Goal: Task Accomplishment & Management: Complete application form

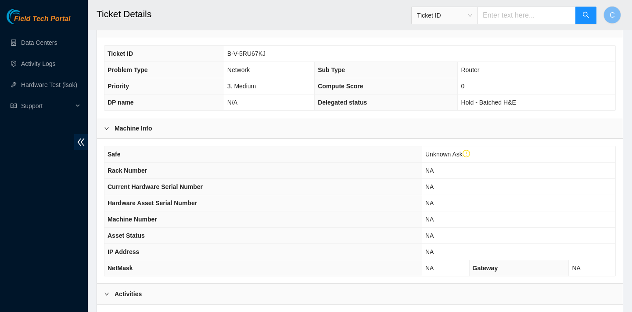
scroll to position [189, 0]
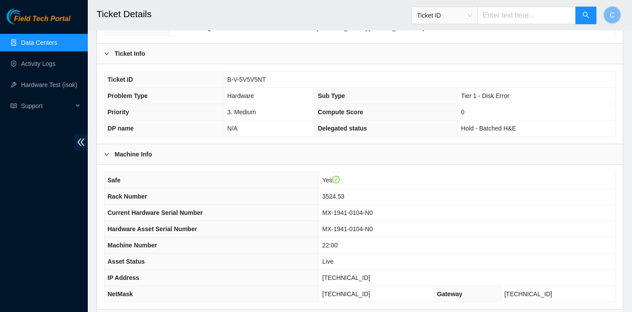
scroll to position [142, 0]
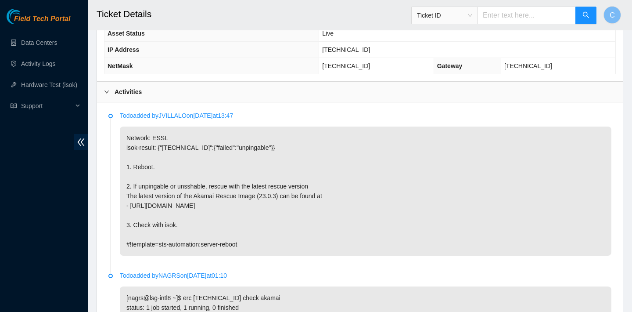
scroll to position [375, 0]
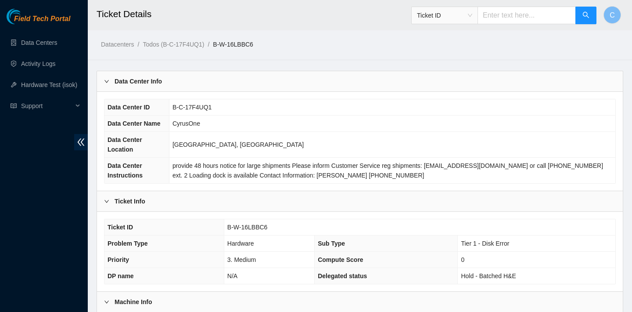
scroll to position [452, 0]
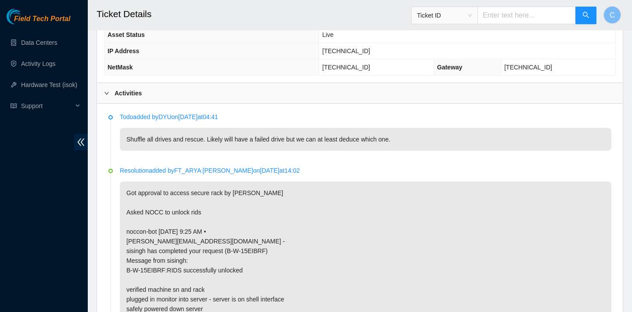
scroll to position [359, 0]
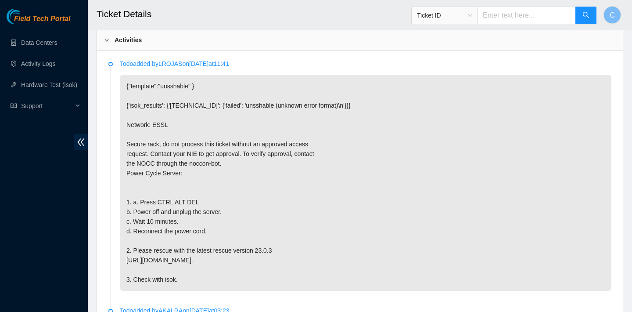
scroll to position [432, 0]
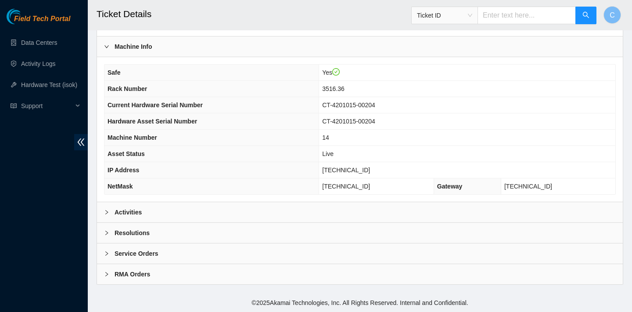
click at [288, 211] on div "Activities" at bounding box center [360, 212] width 526 height 20
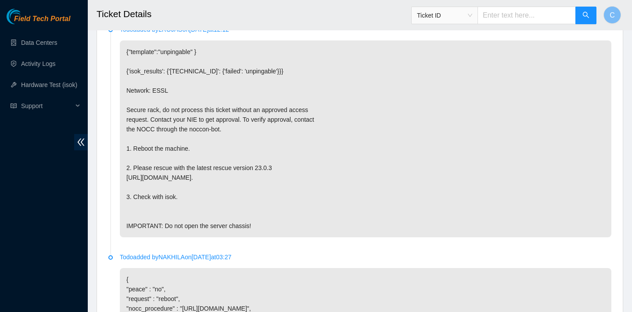
scroll to position [456, 0]
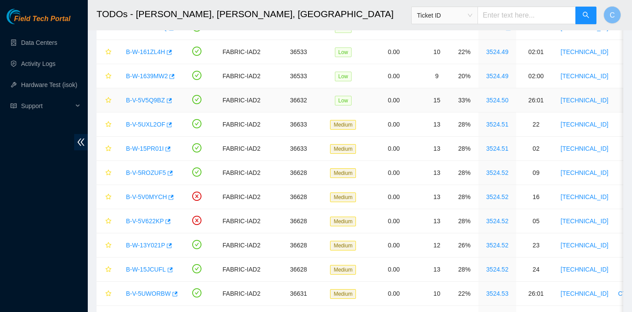
scroll to position [615, 0]
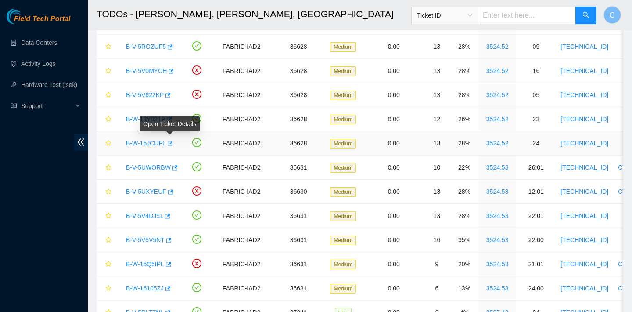
click at [172, 142] on icon "button" at bounding box center [169, 143] width 6 height 6
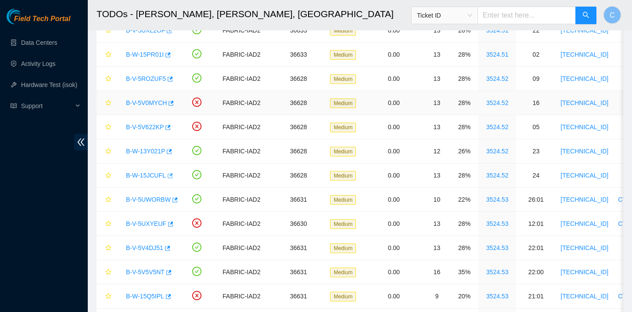
scroll to position [579, 0]
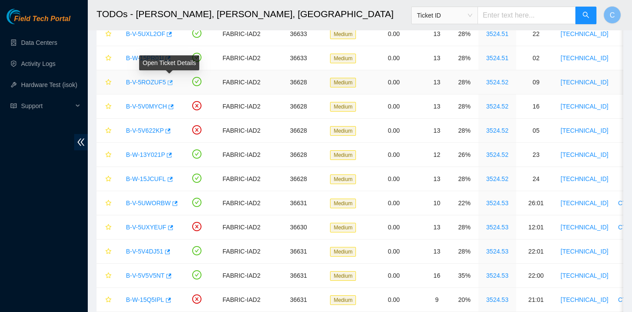
click at [173, 82] on icon "button" at bounding box center [169, 82] width 6 height 6
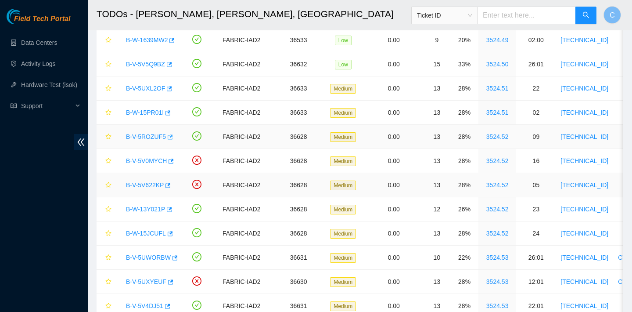
scroll to position [607, 0]
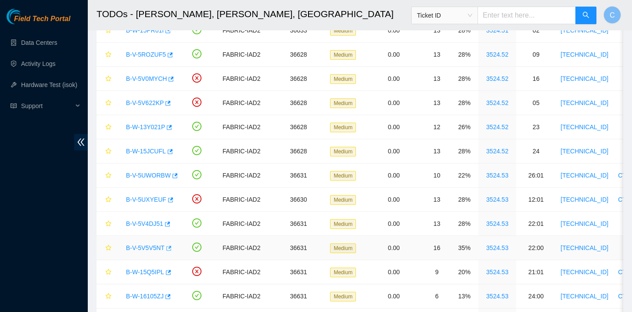
click at [171, 247] on icon "button" at bounding box center [168, 248] width 6 height 6
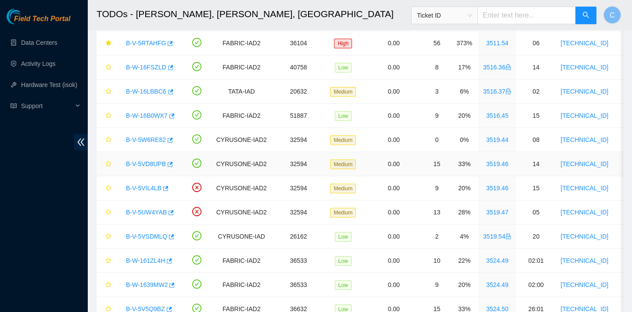
scroll to position [258, 0]
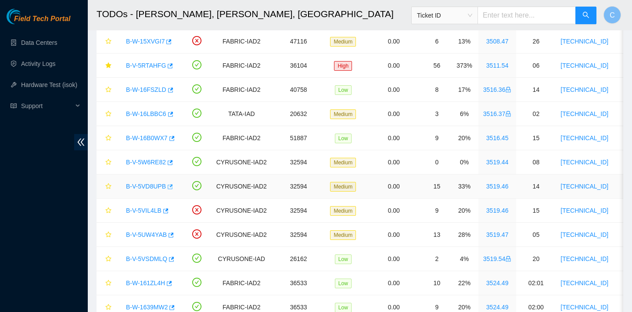
click at [173, 185] on icon "button" at bounding box center [170, 186] width 5 height 5
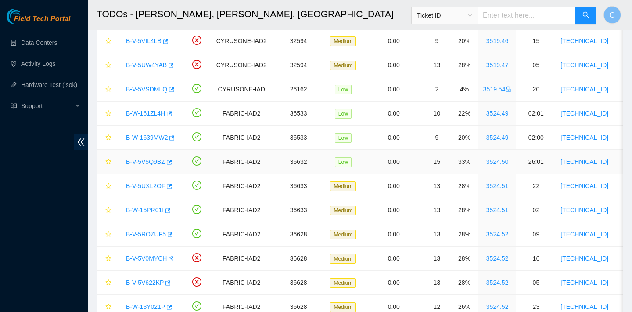
scroll to position [431, 0]
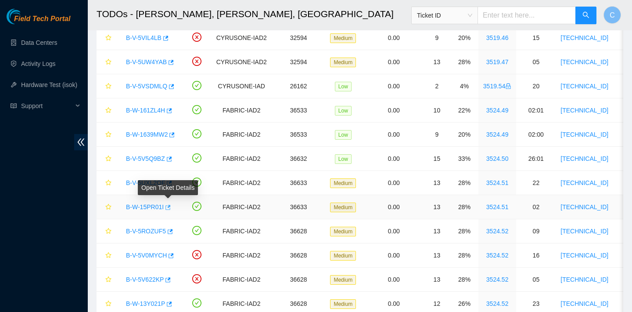
click at [169, 208] on icon "button" at bounding box center [167, 207] width 6 height 6
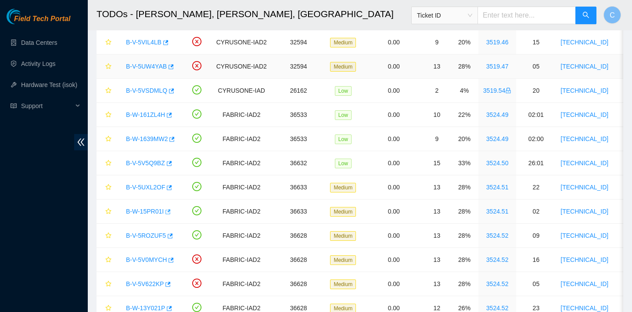
scroll to position [424, 0]
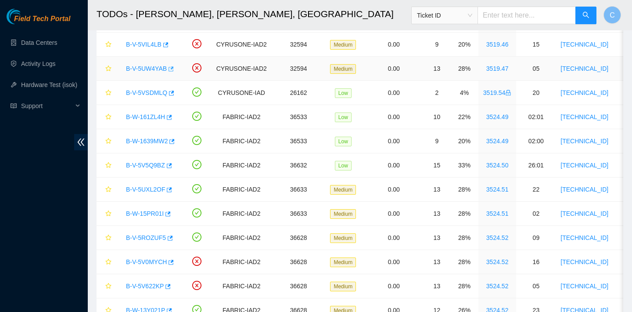
click at [173, 69] on icon "button" at bounding box center [170, 69] width 6 height 6
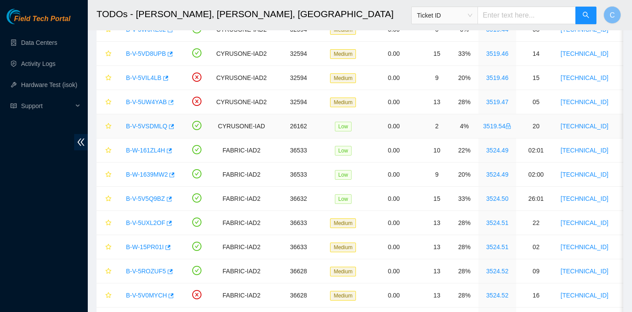
scroll to position [386, 0]
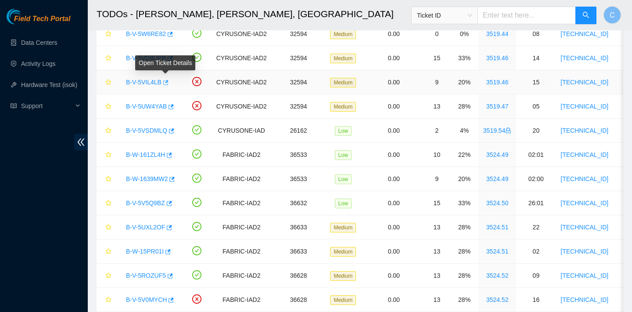
click at [168, 81] on icon "button" at bounding box center [165, 82] width 5 height 5
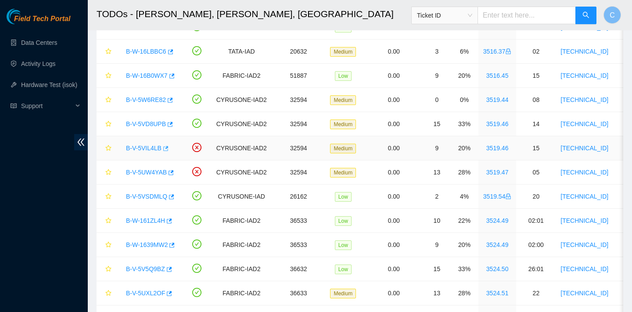
scroll to position [317, 0]
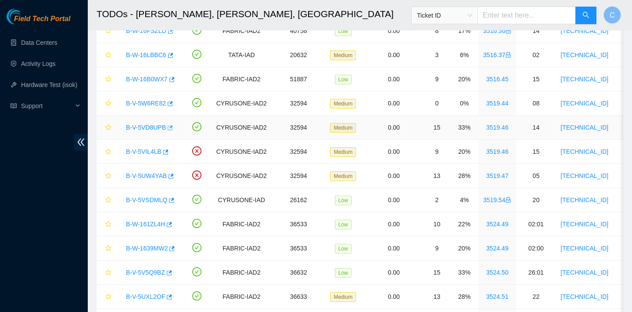
click at [169, 126] on icon "button" at bounding box center [170, 127] width 5 height 5
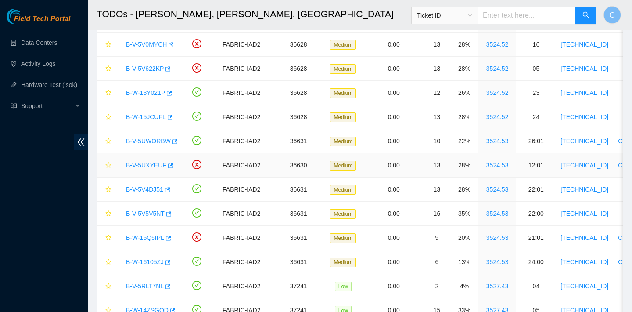
scroll to position [652, 0]
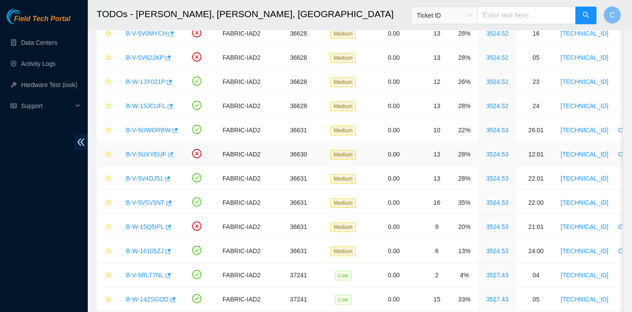
click at [169, 154] on icon "button" at bounding box center [170, 154] width 6 height 6
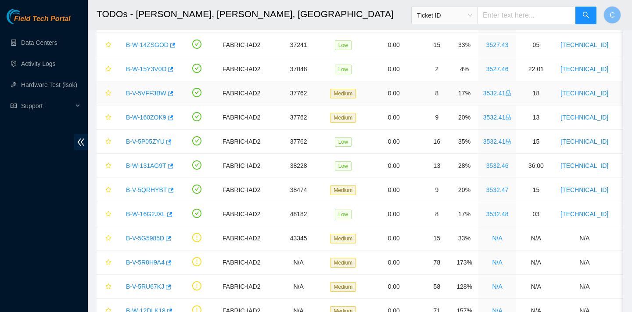
scroll to position [943, 0]
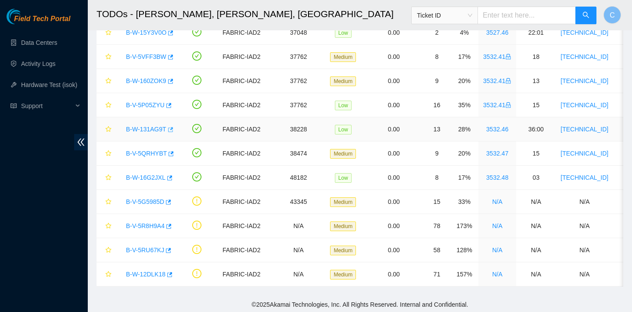
click at [173, 134] on button "button" at bounding box center [169, 129] width 7 height 14
click at [173, 175] on button "button" at bounding box center [169, 178] width 7 height 14
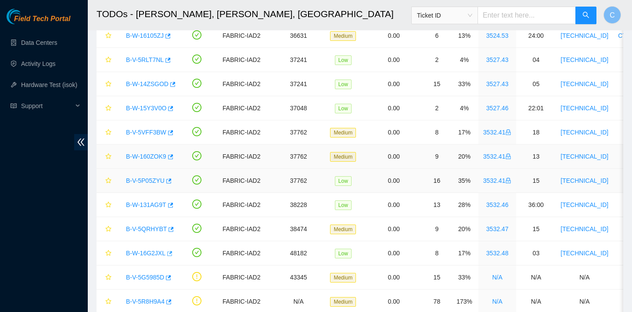
scroll to position [866, 0]
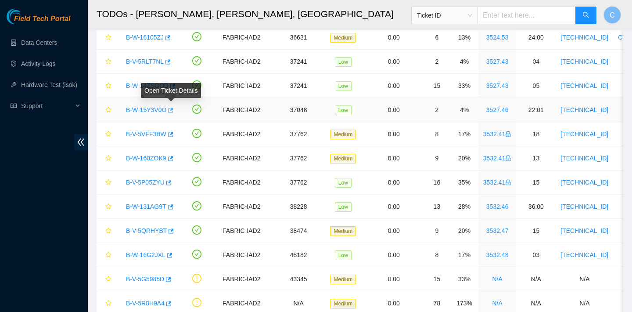
click at [173, 107] on icon "button" at bounding box center [170, 110] width 6 height 6
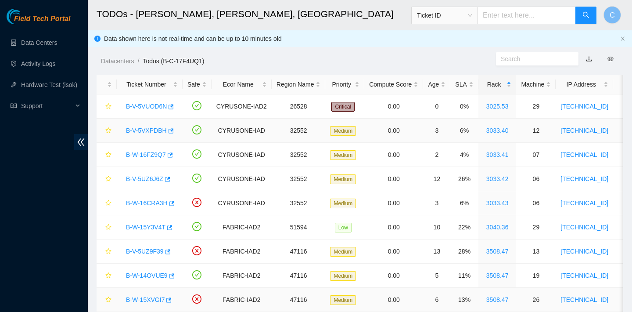
scroll to position [2, 0]
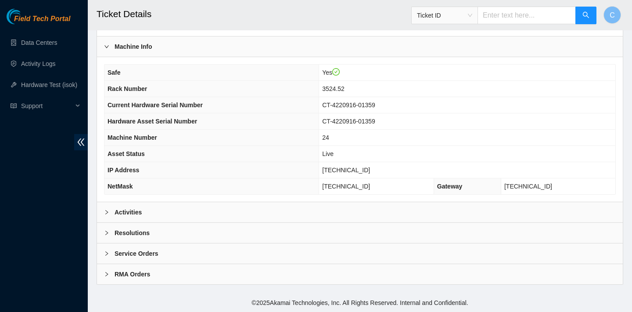
click at [202, 212] on div "Activities" at bounding box center [360, 212] width 526 height 20
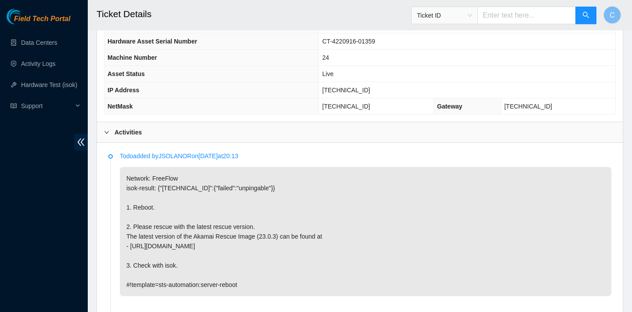
scroll to position [400, 0]
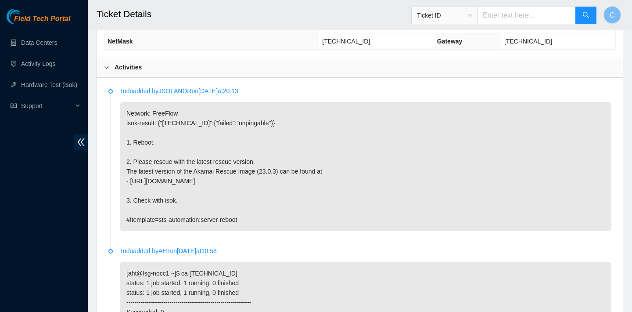
click at [316, 29] on header "Ticket Details Ticket ID C" at bounding box center [404, 15] width 632 height 30
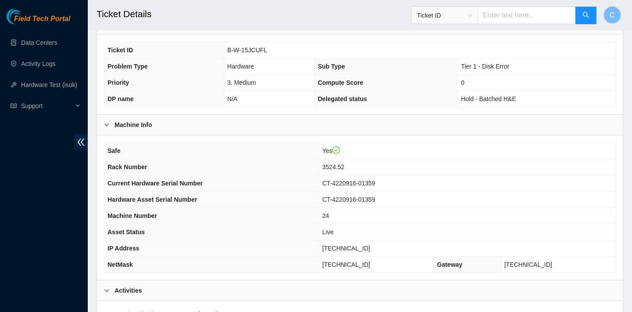
scroll to position [163, 0]
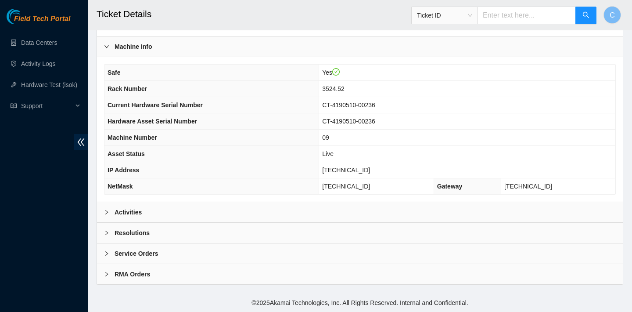
click at [220, 204] on div "Activities" at bounding box center [360, 212] width 526 height 20
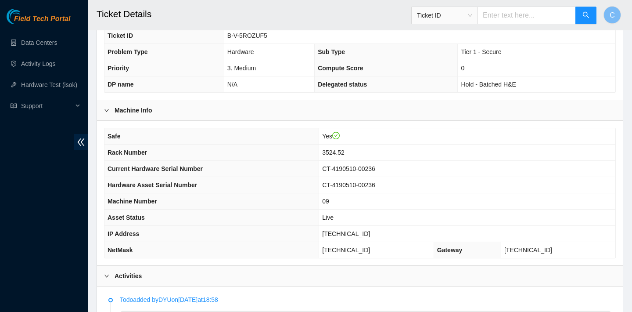
scroll to position [198, 0]
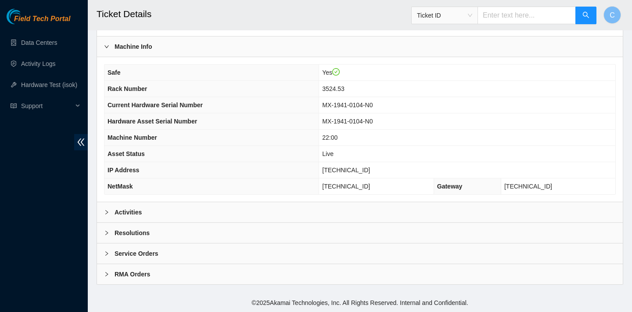
click at [160, 213] on div "Activities" at bounding box center [360, 212] width 526 height 20
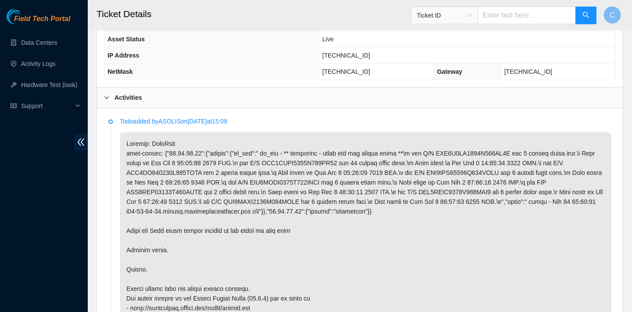
scroll to position [414, 0]
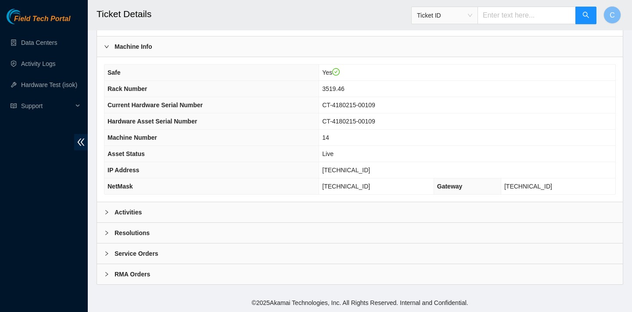
click at [211, 211] on div "Activities" at bounding box center [360, 212] width 526 height 20
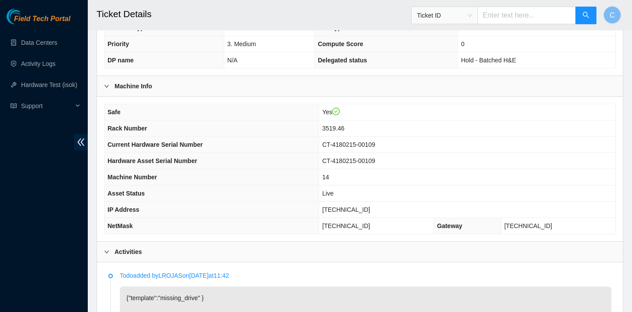
scroll to position [166, 0]
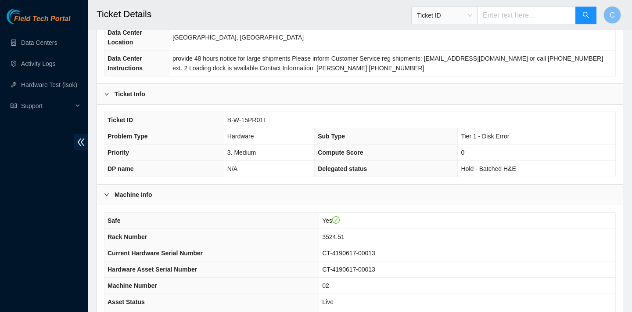
scroll to position [255, 0]
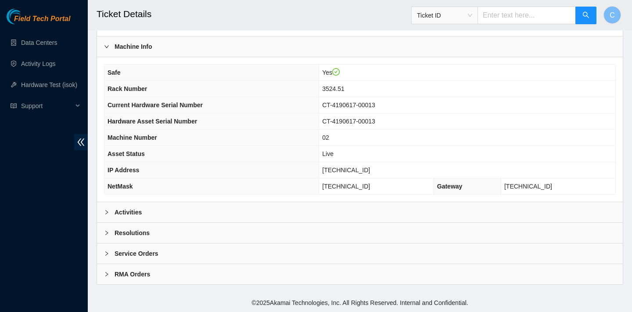
click at [223, 210] on div "Activities" at bounding box center [360, 212] width 526 height 20
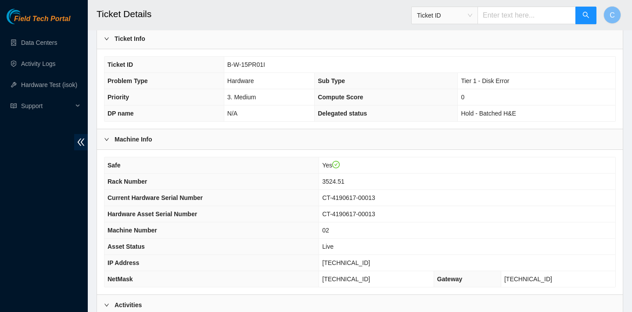
scroll to position [161, 0]
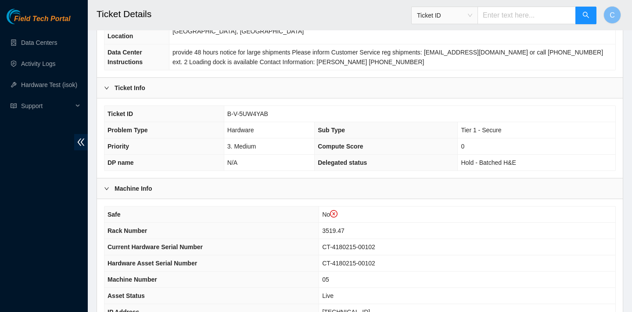
scroll to position [272, 0]
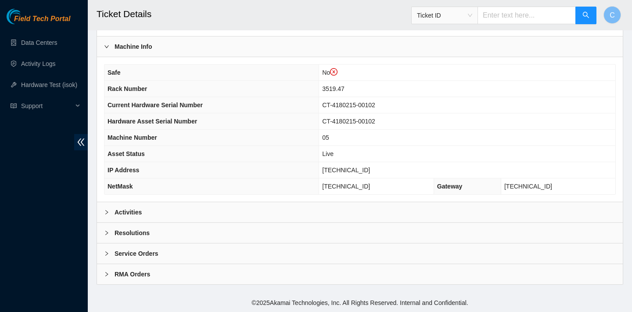
click at [252, 202] on div "Activities" at bounding box center [360, 212] width 526 height 20
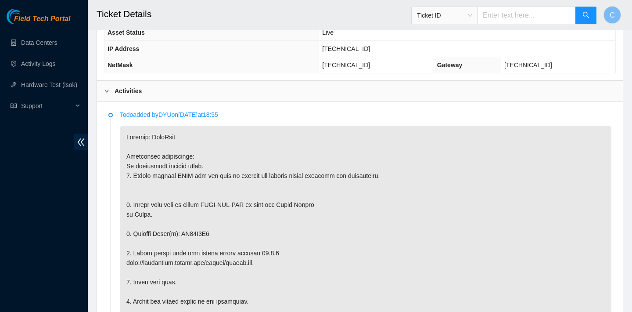
scroll to position [438, 0]
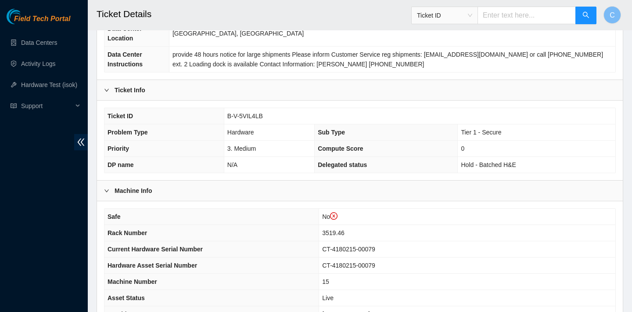
scroll to position [272, 0]
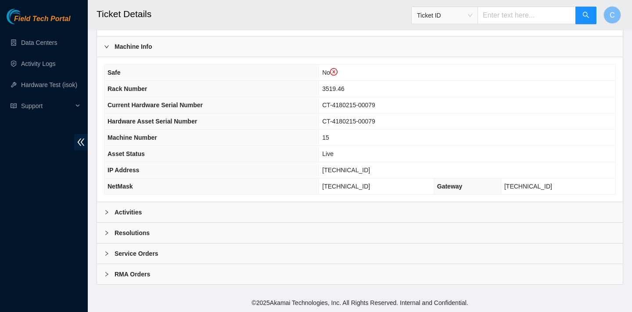
click at [235, 209] on div "Activities" at bounding box center [360, 212] width 526 height 20
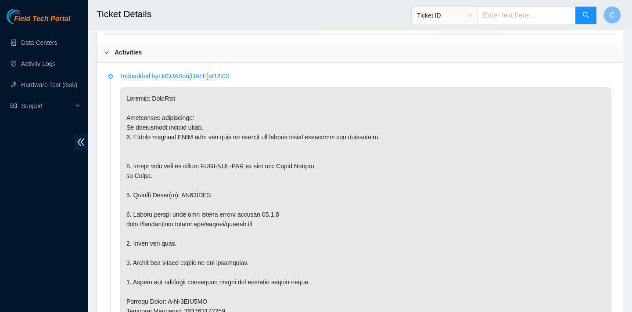
scroll to position [528, 0]
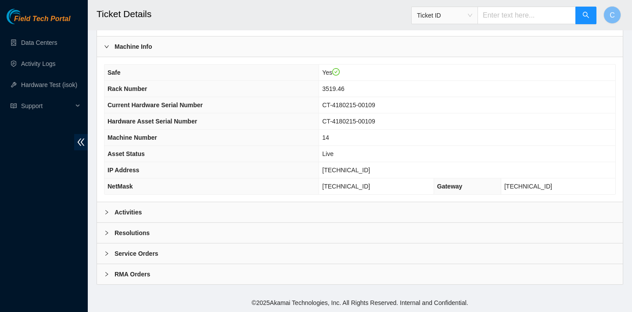
click at [245, 202] on div "Activities" at bounding box center [360, 212] width 526 height 20
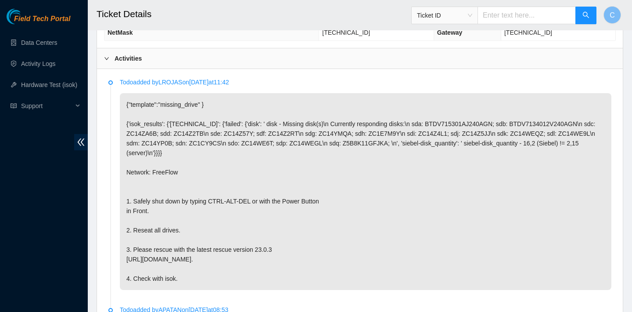
scroll to position [467, 0]
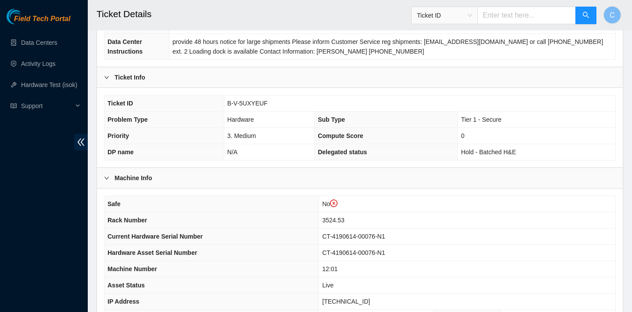
scroll to position [250, 0]
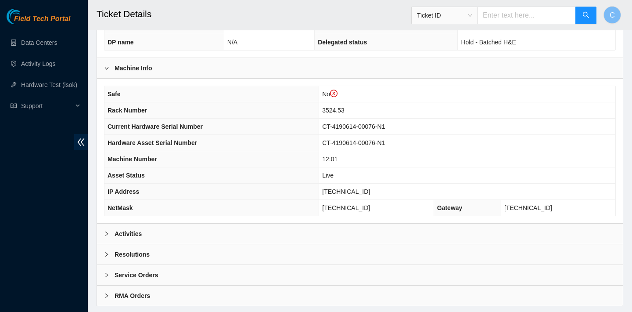
click at [208, 243] on div "Activities" at bounding box center [360, 233] width 526 height 20
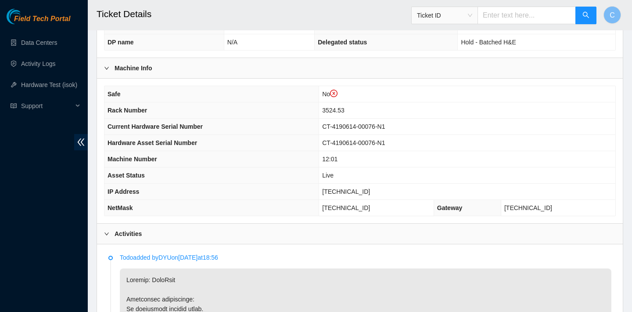
click at [208, 236] on div "Activities" at bounding box center [360, 233] width 526 height 20
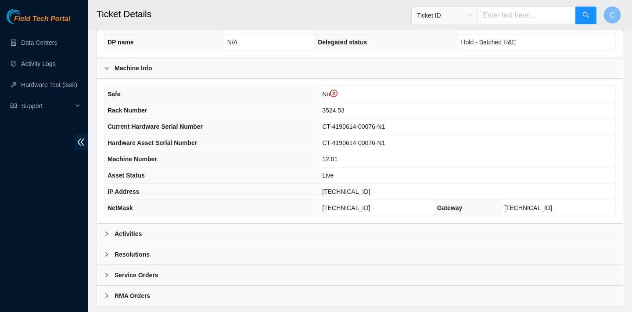
scroll to position [272, 0]
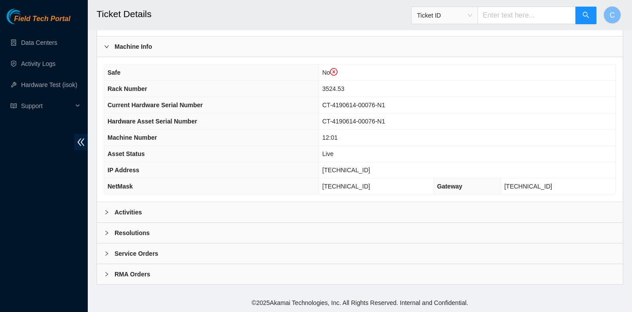
click at [197, 205] on div "Activities" at bounding box center [360, 212] width 526 height 20
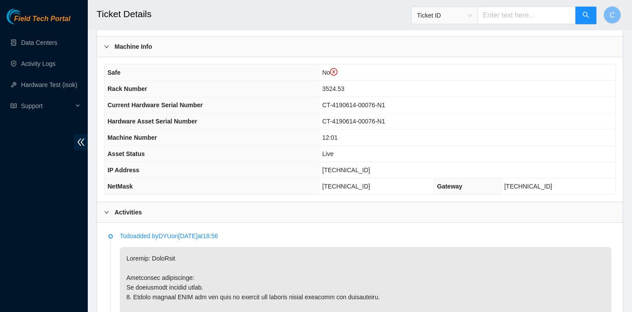
scroll to position [445, 0]
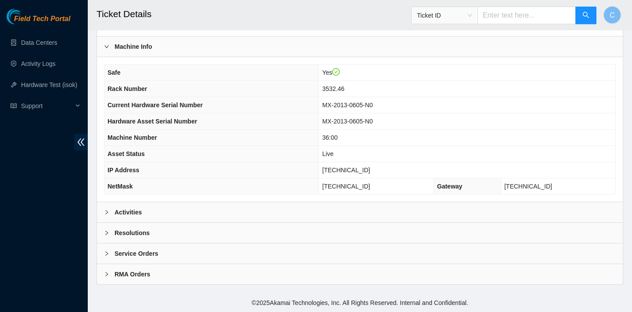
click at [175, 202] on div "Activities" at bounding box center [360, 212] width 526 height 20
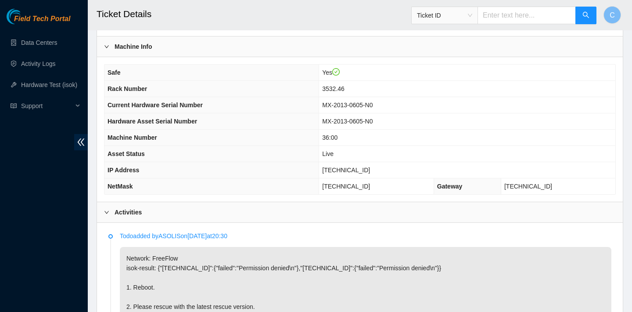
scroll to position [415, 0]
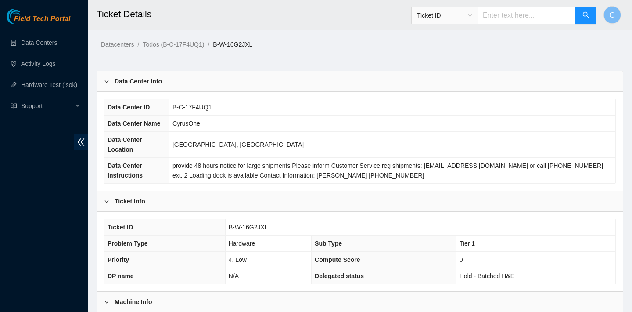
scroll to position [255, 0]
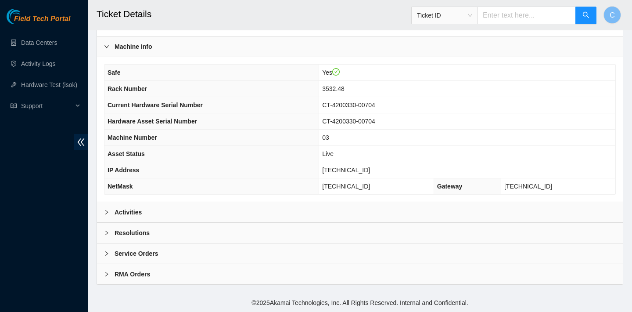
click at [186, 210] on div "Activities" at bounding box center [360, 212] width 526 height 20
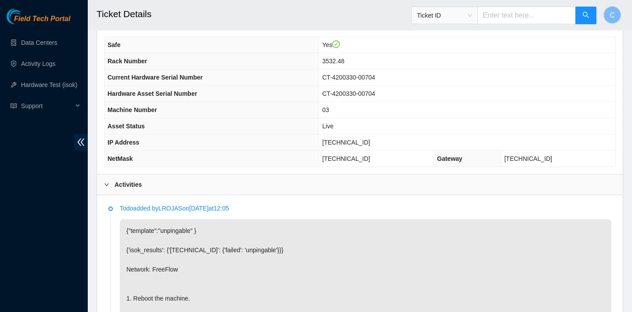
scroll to position [458, 0]
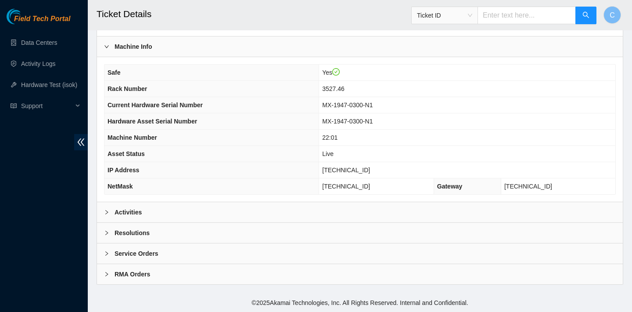
click at [169, 211] on div "Activities" at bounding box center [360, 212] width 526 height 20
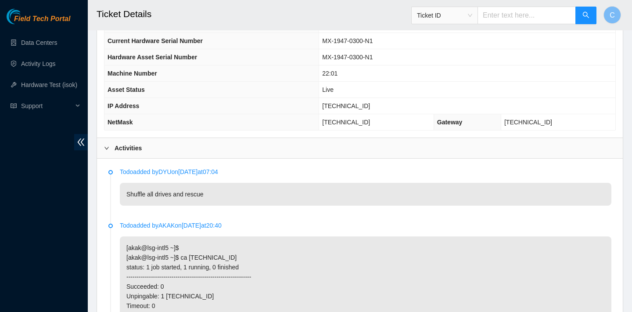
scroll to position [314, 0]
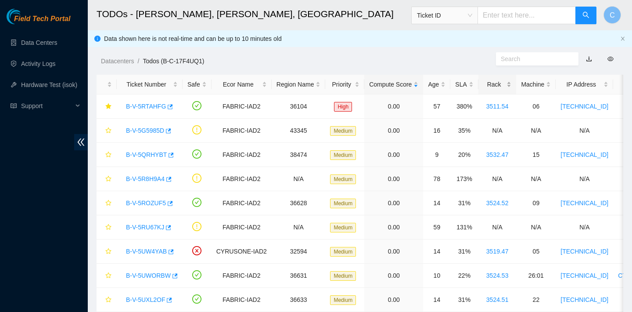
click at [494, 84] on div "Rack" at bounding box center [497, 84] width 29 height 10
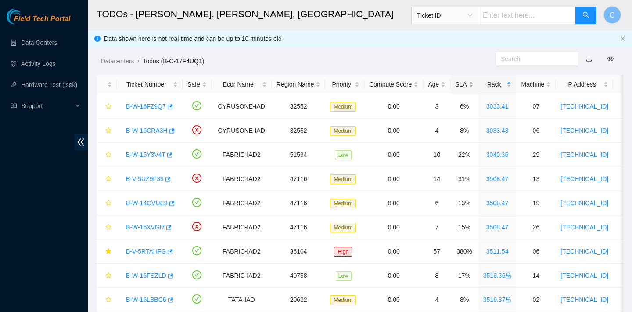
click at [464, 83] on div "SLA" at bounding box center [464, 84] width 18 height 10
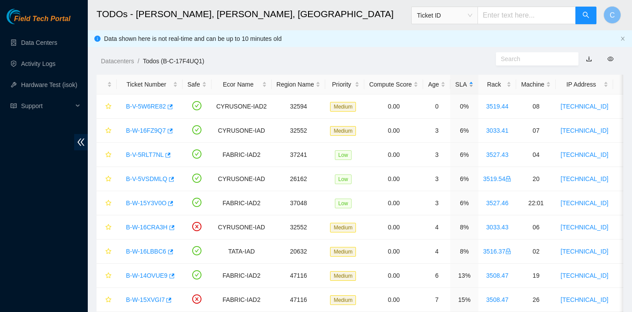
click at [464, 83] on div "SLA" at bounding box center [464, 84] width 18 height 10
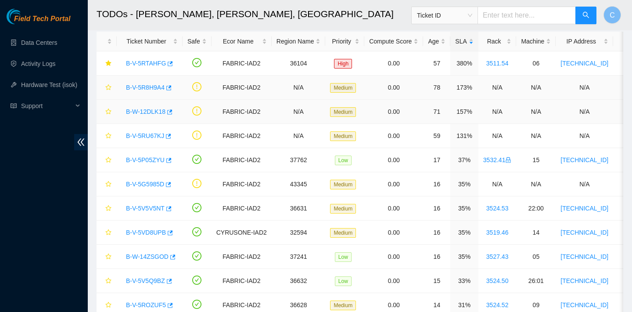
scroll to position [42, 0]
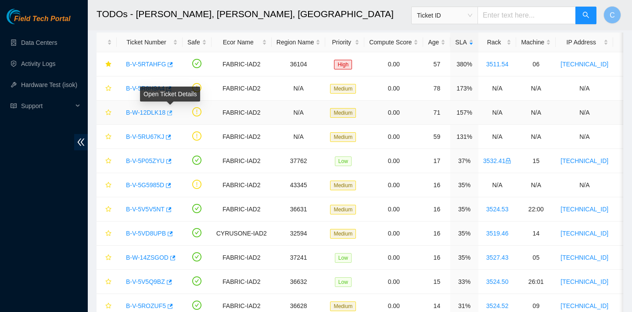
click at [169, 114] on icon "button" at bounding box center [169, 113] width 6 height 6
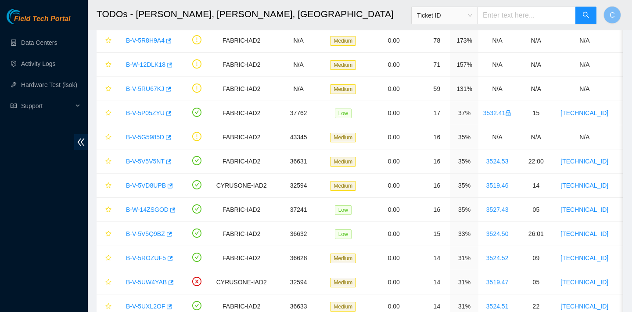
scroll to position [0, 0]
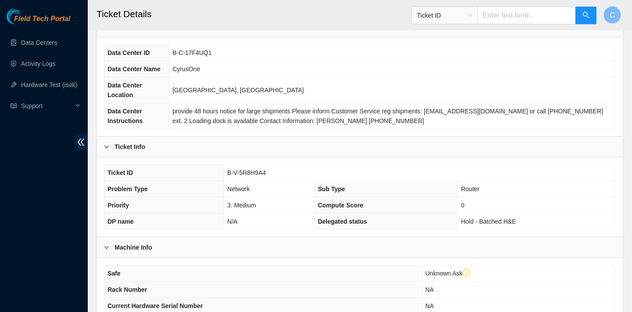
scroll to position [70, 0]
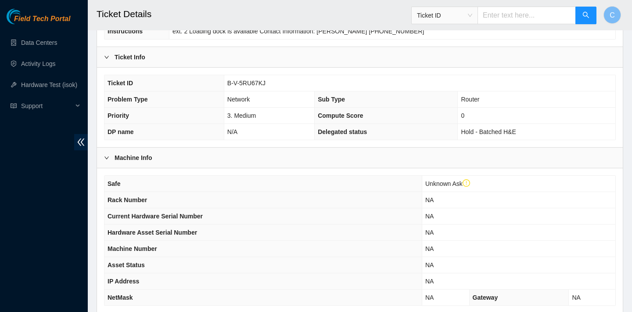
scroll to position [116, 0]
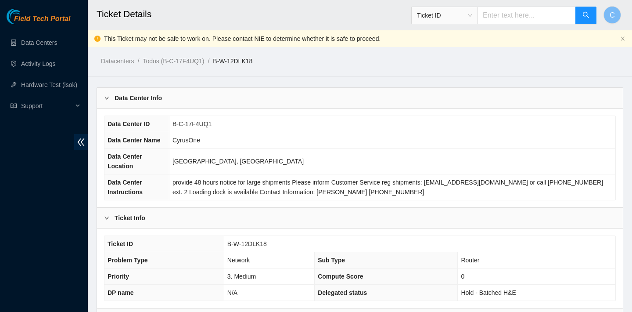
scroll to position [272, 0]
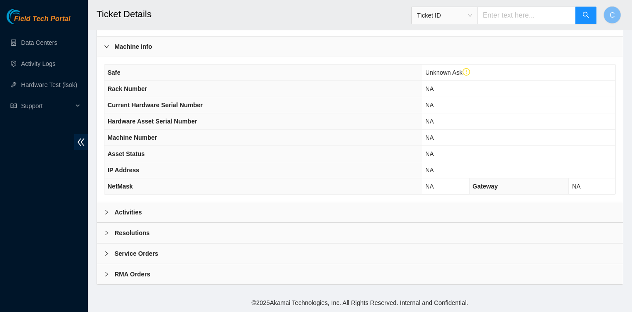
click at [245, 203] on div "Activities" at bounding box center [360, 212] width 526 height 20
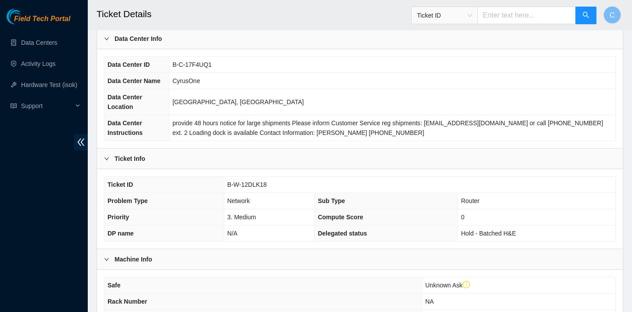
scroll to position [79, 0]
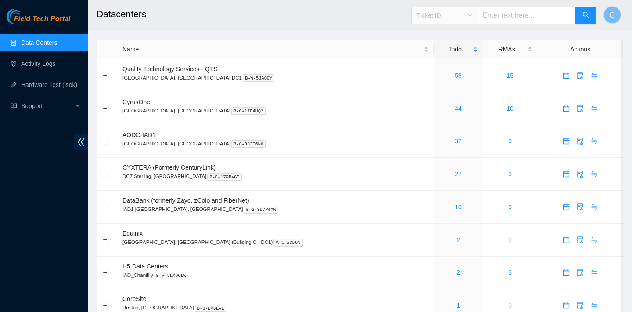
click at [467, 16] on span "Ticket ID" at bounding box center [444, 15] width 55 height 13
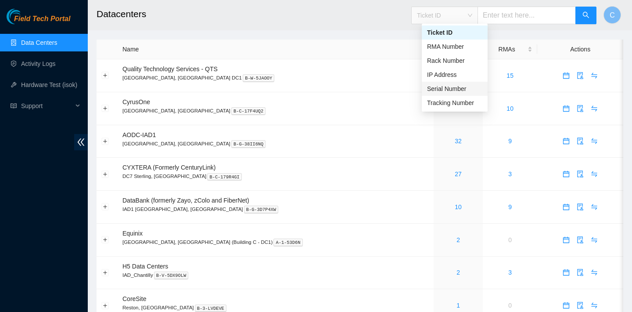
click at [455, 90] on div "Serial Number" at bounding box center [454, 89] width 55 height 10
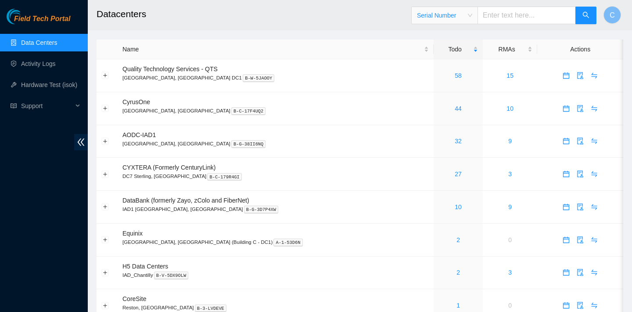
click at [513, 15] on input "text" at bounding box center [527, 16] width 98 height 18
paste input "CT-4180104-00030"
type input "CT-4180104-00030"
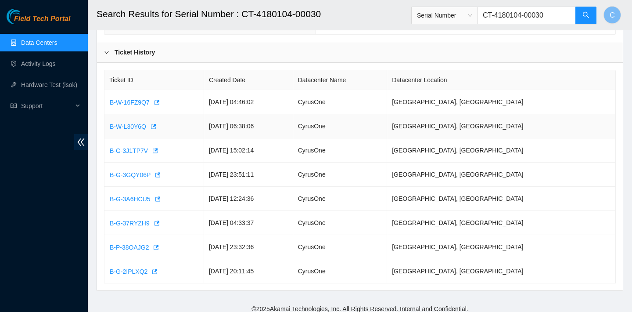
scroll to position [269, 0]
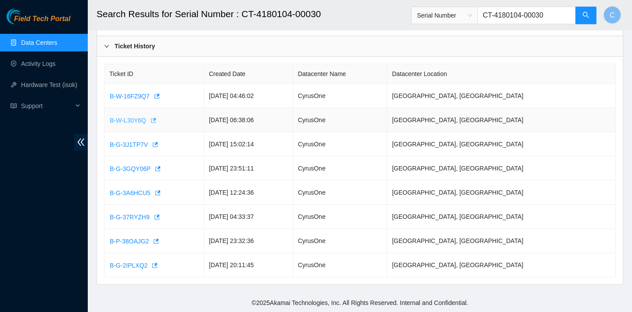
click at [156, 120] on icon "button" at bounding box center [153, 120] width 6 height 6
click at [155, 147] on icon "button" at bounding box center [154, 144] width 6 height 6
click at [158, 169] on icon "button" at bounding box center [157, 169] width 6 height 6
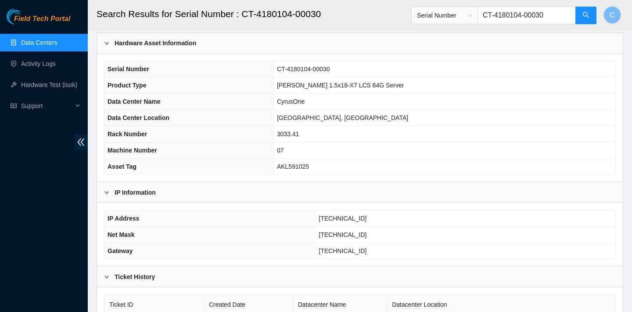
scroll to position [0, 0]
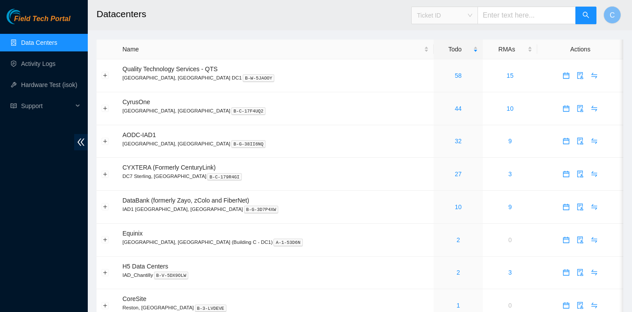
click at [451, 17] on span "Ticket ID" at bounding box center [444, 15] width 55 height 13
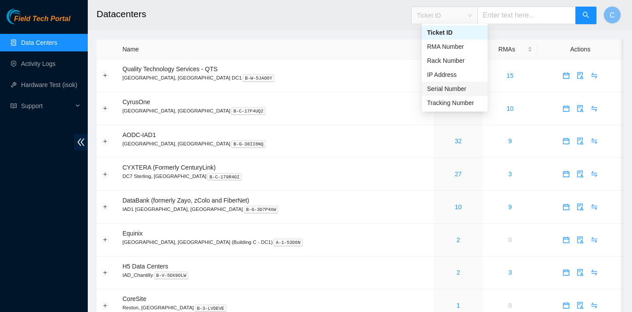
click at [446, 86] on div "Serial Number" at bounding box center [454, 89] width 55 height 10
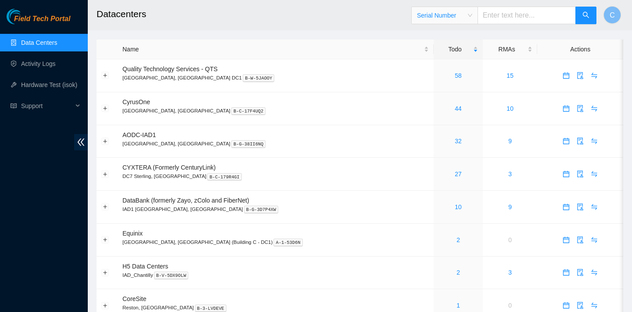
click at [521, 15] on input "text" at bounding box center [527, 16] width 98 height 18
paste input "ZC124V88"
type input "ZC124V88"
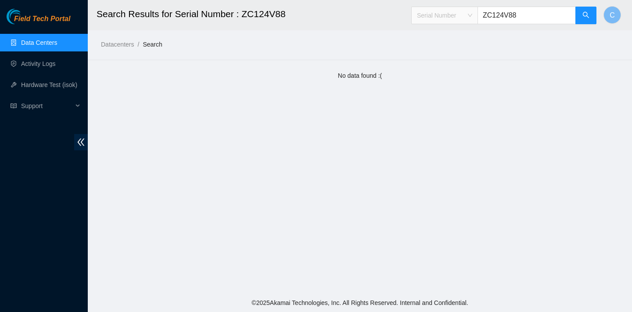
click at [471, 14] on span "Serial Number" at bounding box center [444, 15] width 55 height 13
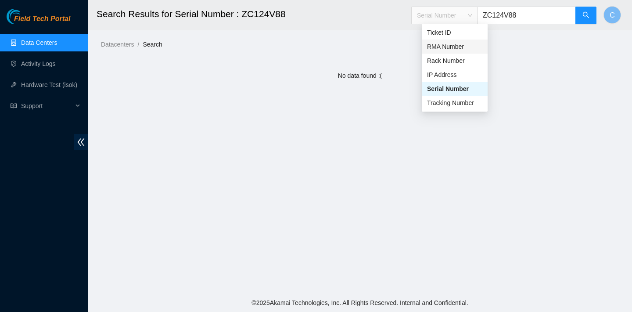
click at [455, 44] on div "RMA Number" at bounding box center [454, 47] width 55 height 10
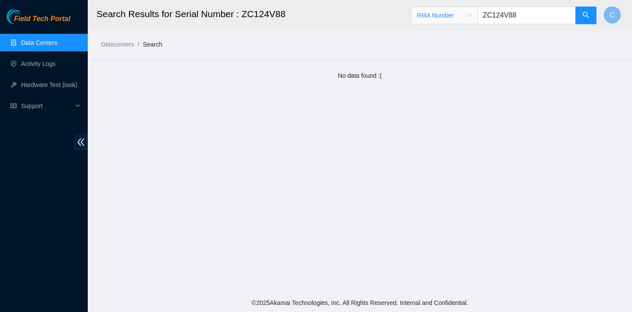
click at [466, 22] on span "RMA Number RMA Number" at bounding box center [444, 16] width 66 height 18
click at [438, 11] on span "RMA Number" at bounding box center [444, 15] width 55 height 13
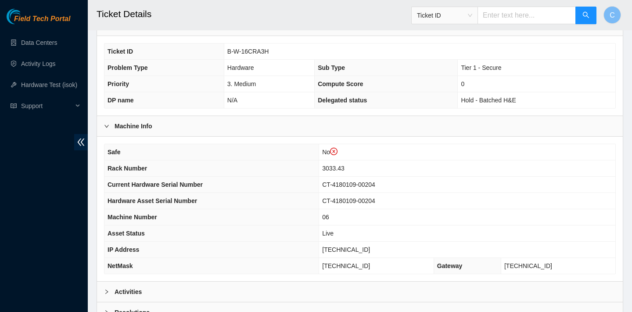
scroll to position [272, 0]
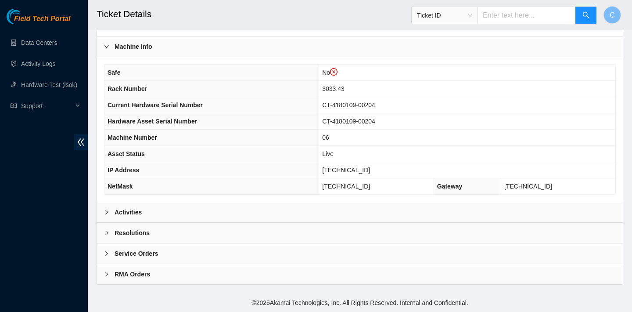
click at [205, 205] on div "Activities" at bounding box center [360, 212] width 526 height 20
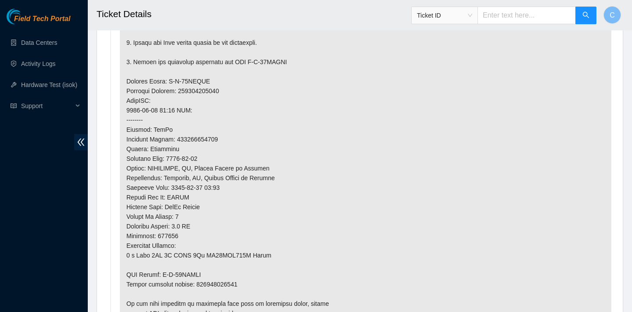
scroll to position [660, 0]
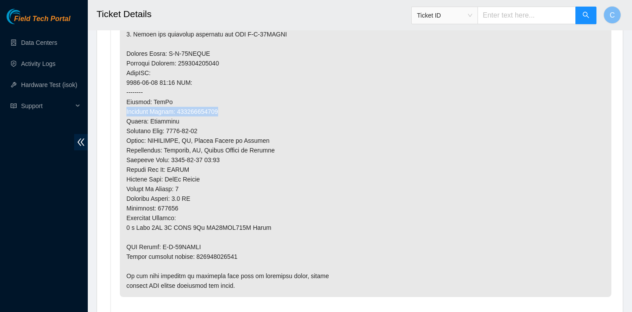
drag, startPoint x: 226, startPoint y: 111, endPoint x: 179, endPoint y: 106, distance: 46.8
click at [179, 106] on p at bounding box center [366, 78] width 492 height 438
copy p "Tracking Number: 463470056896"
drag, startPoint x: 246, startPoint y: 256, endPoint x: 198, endPoint y: 256, distance: 48.7
click at [198, 256] on p at bounding box center [366, 78] width 492 height 438
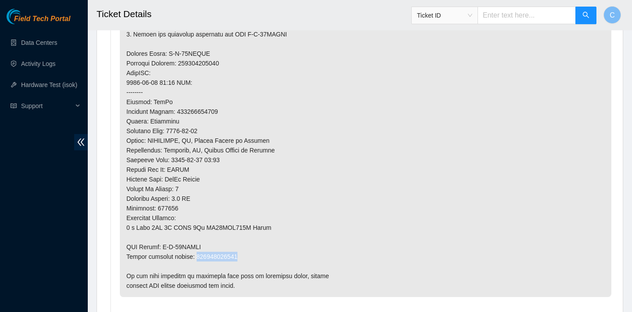
copy p "463470056900"
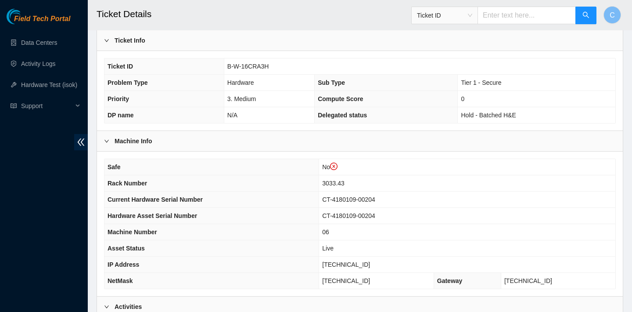
scroll to position [121, 0]
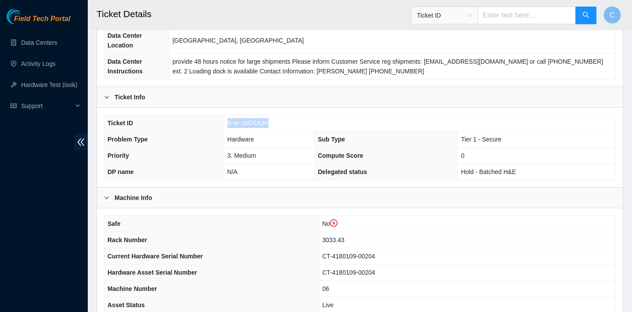
drag, startPoint x: 277, startPoint y: 119, endPoint x: 228, endPoint y: 119, distance: 49.6
click at [228, 119] on td "B-W-16CRA3H" at bounding box center [420, 123] width 392 height 16
copy span "B-W-16CRA3H"
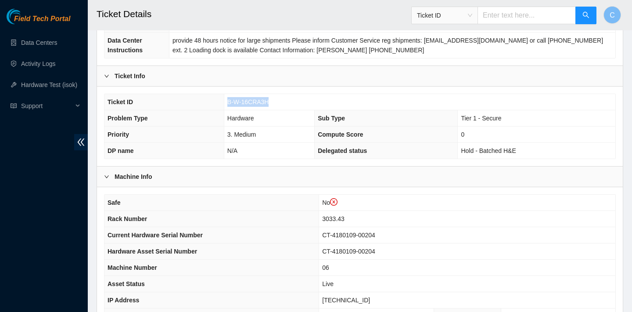
scroll to position [123, 0]
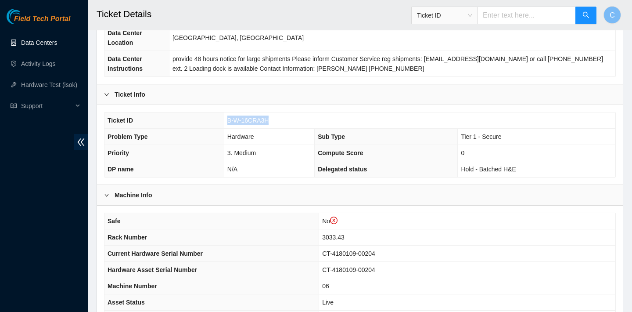
click at [44, 43] on link "Data Centers" at bounding box center [39, 42] width 36 height 7
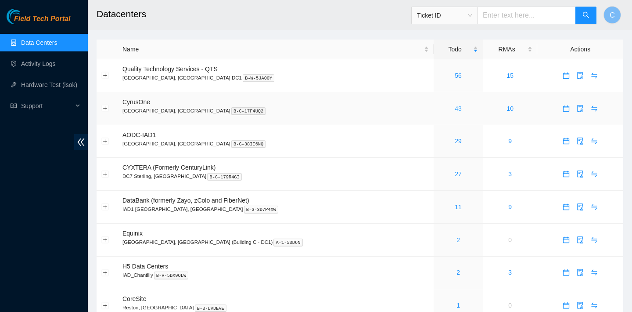
click at [455, 107] on link "43" at bounding box center [458, 108] width 7 height 7
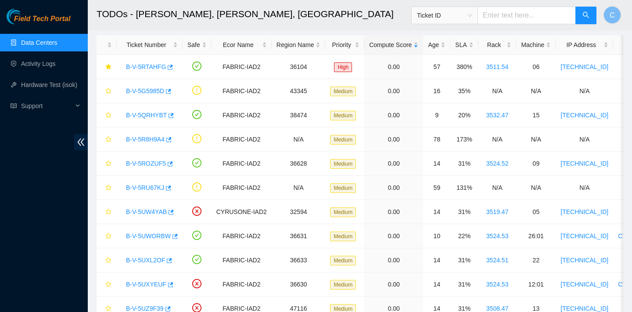
scroll to position [48, 0]
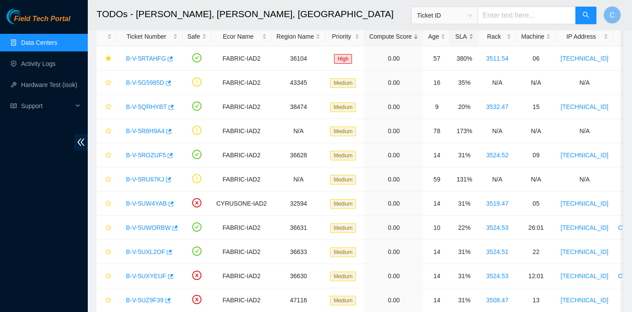
click at [473, 41] on div "SLA" at bounding box center [464, 37] width 18 height 10
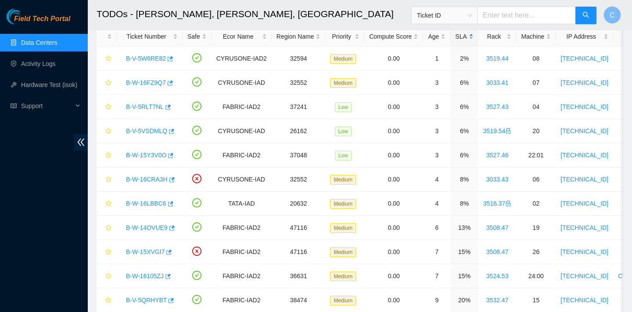
click at [473, 41] on div "SLA" at bounding box center [464, 37] width 18 height 10
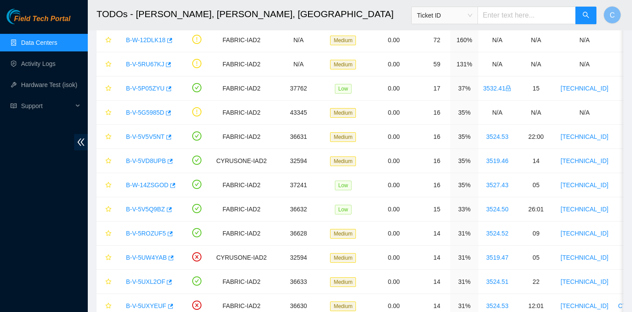
scroll to position [0, 0]
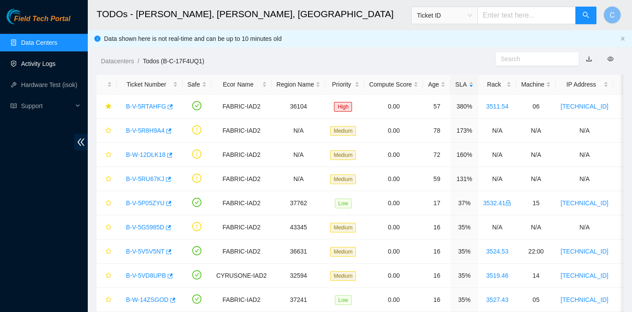
click at [40, 63] on link "Activity Logs" at bounding box center [38, 63] width 35 height 7
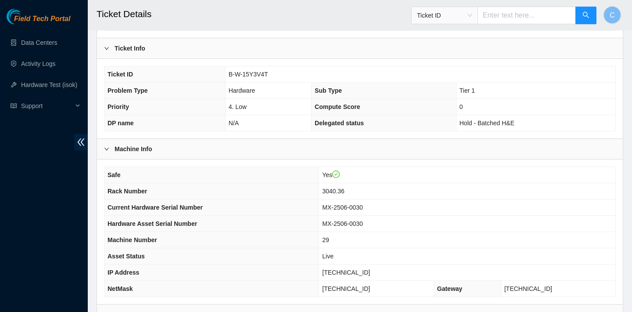
scroll to position [255, 0]
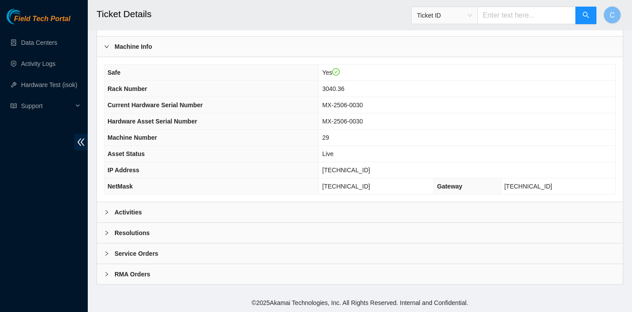
click at [245, 210] on div "Activities" at bounding box center [360, 212] width 526 height 20
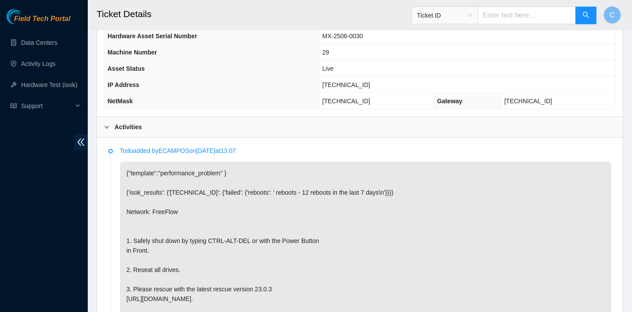
scroll to position [306, 0]
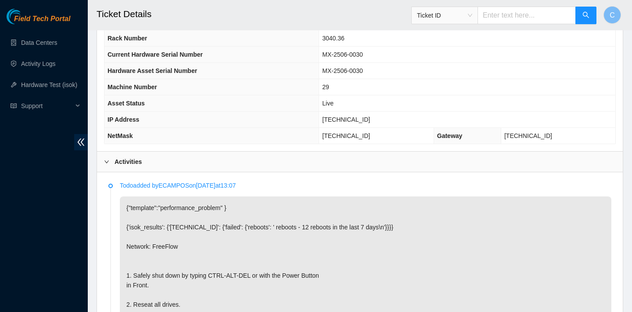
drag, startPoint x: 385, startPoint y: 133, endPoint x: 355, endPoint y: 133, distance: 30.7
click at [355, 133] on td "[TECHNICAL_ID]" at bounding box center [376, 136] width 115 height 16
drag, startPoint x: 376, startPoint y: 119, endPoint x: 335, endPoint y: 118, distance: 41.3
click at [335, 118] on td "[TECHNICAL_ID]" at bounding box center [467, 120] width 296 height 16
copy span "[TECHNICAL_ID]"
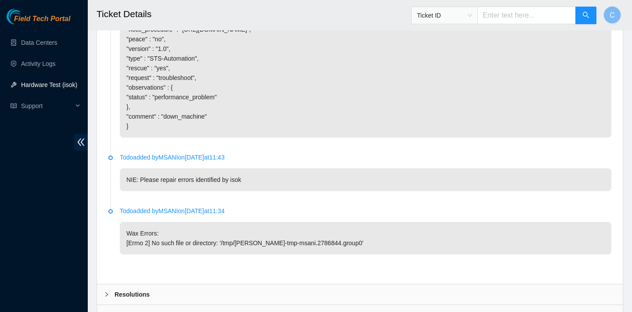
scroll to position [792, 0]
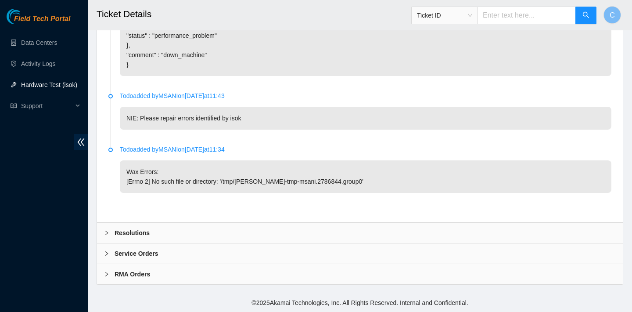
click at [216, 228] on div "Resolutions" at bounding box center [360, 233] width 526 height 20
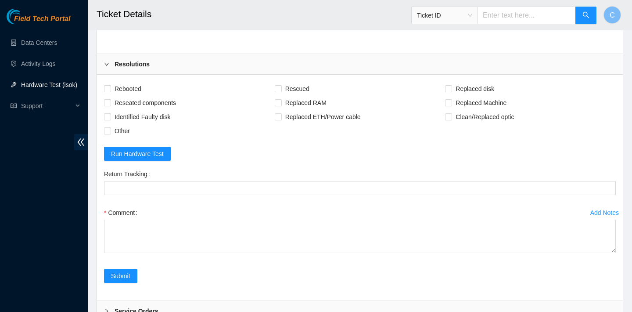
scroll to position [983, 0]
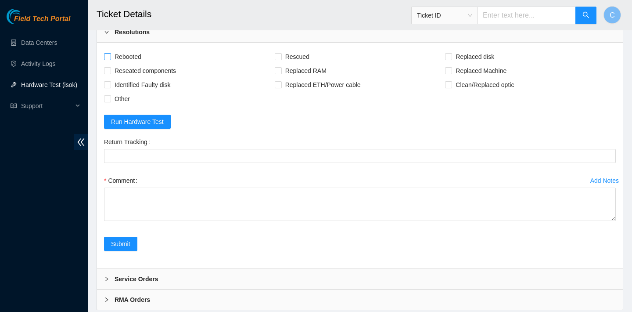
click at [141, 64] on span "Rebooted" at bounding box center [128, 57] width 34 height 14
click at [110, 59] on input "Rebooted" at bounding box center [107, 56] width 6 height 6
checkbox input "true"
click at [165, 78] on span "Reseated components" at bounding box center [145, 71] width 68 height 14
click at [110, 73] on input "Reseated components" at bounding box center [107, 70] width 6 height 6
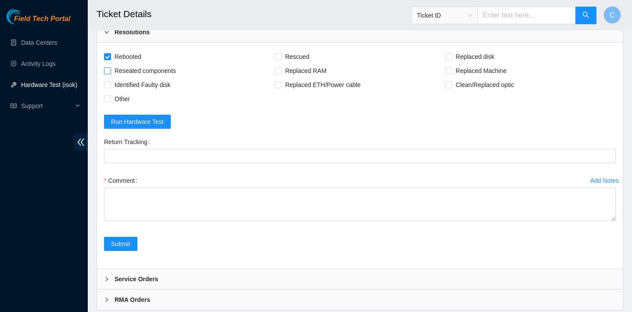
checkbox input "true"
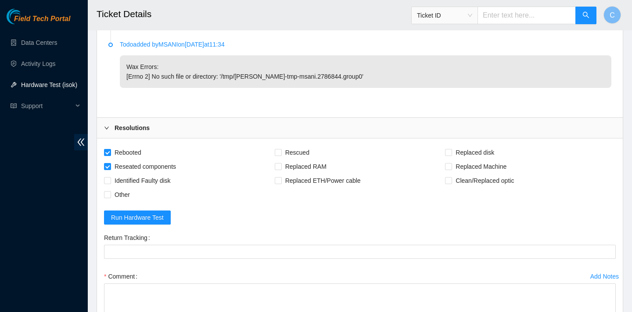
scroll to position [1018, 0]
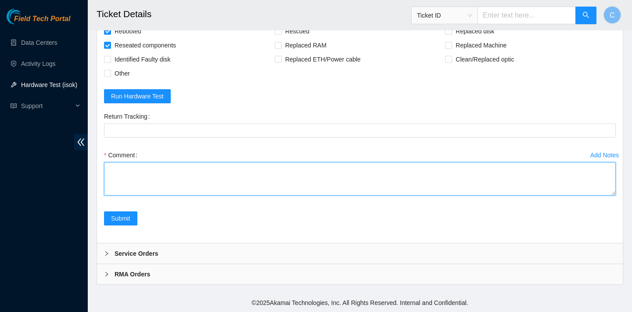
click at [167, 174] on textarea "Comment" at bounding box center [360, 178] width 512 height 33
click at [108, 181] on textarea "verified SN rebooted" at bounding box center [360, 178] width 512 height 33
click at [113, 178] on textarea "verified SN rebooted" at bounding box center [360, 178] width 512 height 33
drag, startPoint x: 138, startPoint y: 181, endPoint x: 108, endPoint y: 180, distance: 30.3
click at [108, 180] on textarea "verified SN reseated rebooted" at bounding box center [360, 178] width 512 height 33
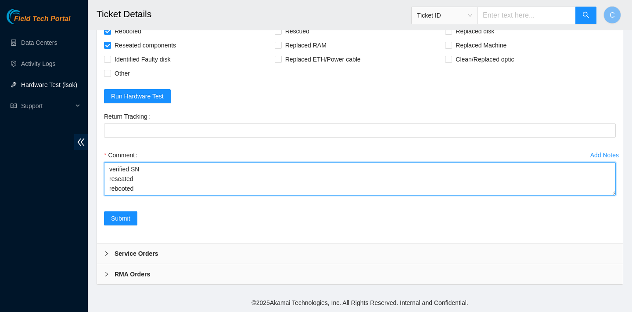
click at [153, 183] on textarea "verified SN reseated rebooted" at bounding box center [360, 178] width 512 height 33
click at [155, 187] on textarea "verified SN reseated drives rebooted" at bounding box center [360, 178] width 512 height 33
paste textarea "23.3.98.222 : passed: ok"
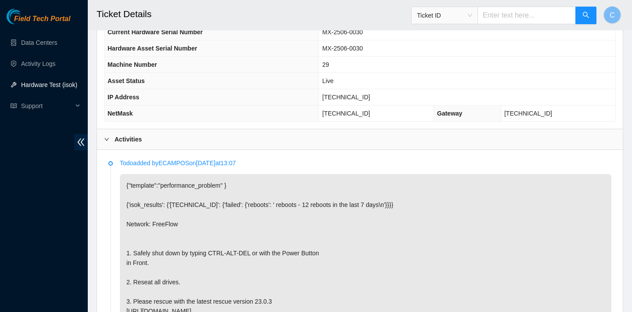
scroll to position [327, 0]
type textarea "verified SN reseated drives rebooted ran isok 23.3.98.222 : passed: ok please s…"
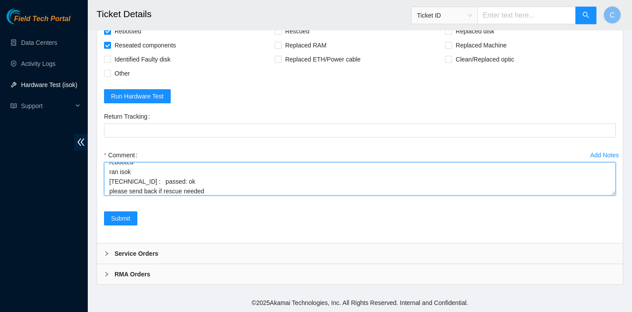
scroll to position [39, 0]
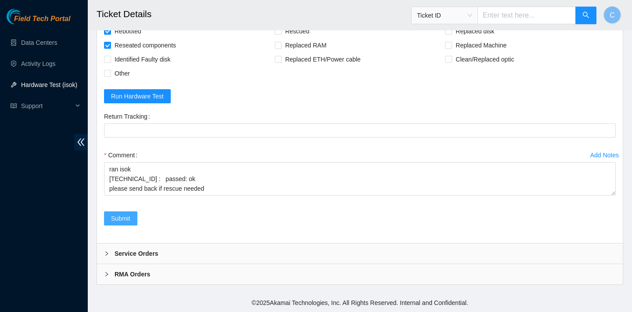
click at [123, 222] on span "Submit" at bounding box center [120, 218] width 19 height 10
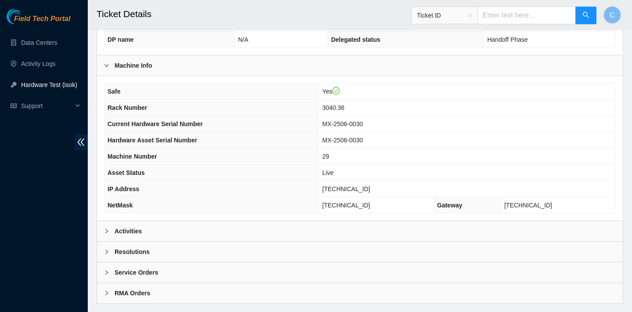
scroll to position [255, 0]
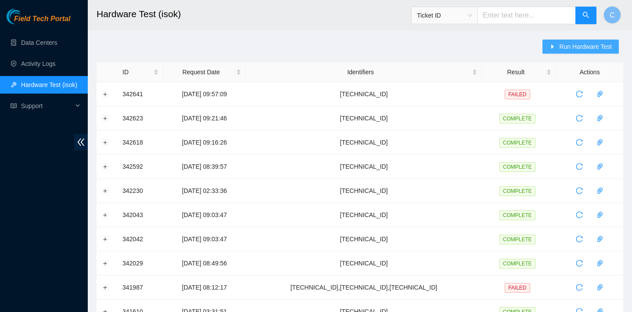
click at [564, 44] on span "Run Hardware Test" at bounding box center [585, 47] width 53 height 10
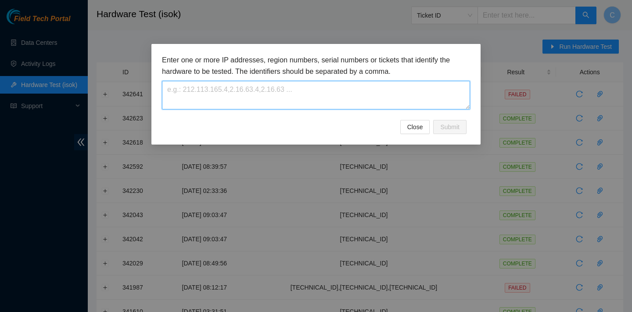
click at [316, 97] on textarea at bounding box center [316, 95] width 308 height 29
paste textarea "[TECHNICAL_ID]"
type textarea "[TECHNICAL_ID]"
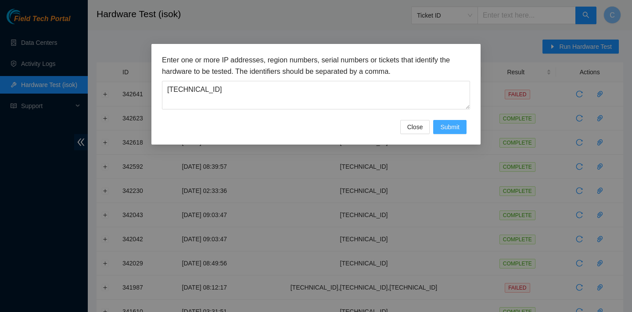
click at [440, 126] on span "Submit" at bounding box center [449, 127] width 19 height 10
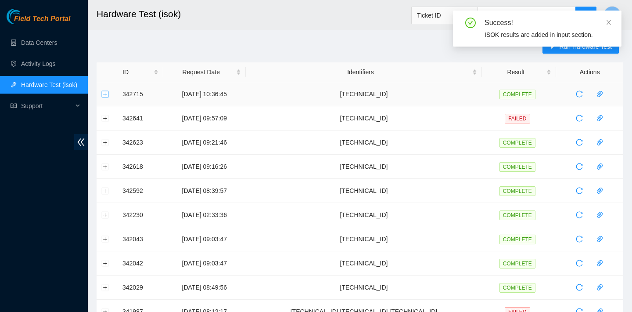
click at [106, 90] on button "Expand row" at bounding box center [105, 93] width 7 height 7
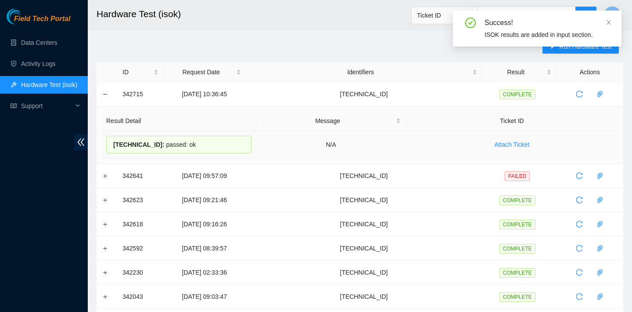
drag, startPoint x: 205, startPoint y: 142, endPoint x: 114, endPoint y: 141, distance: 90.9
click at [114, 141] on div "[TECHNICAL_ID] : passed: ok" at bounding box center [178, 145] width 145 height 18
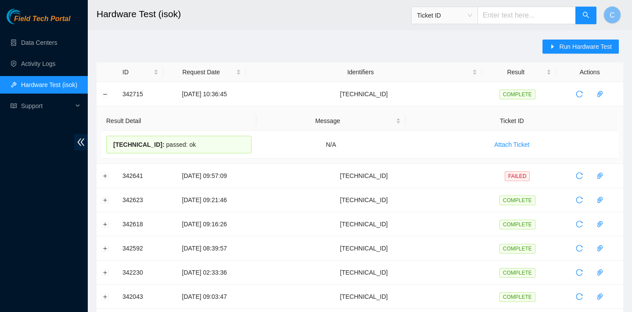
copy div "[TECHNICAL_ID] : passed: ok"
click at [105, 92] on button "Collapse row" at bounding box center [105, 93] width 7 height 7
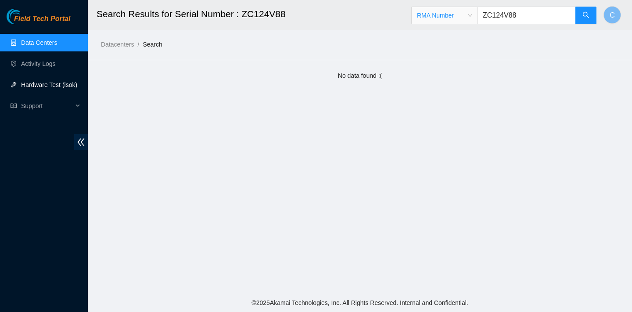
click at [53, 84] on link "Hardware Test (isok)" at bounding box center [49, 84] width 56 height 7
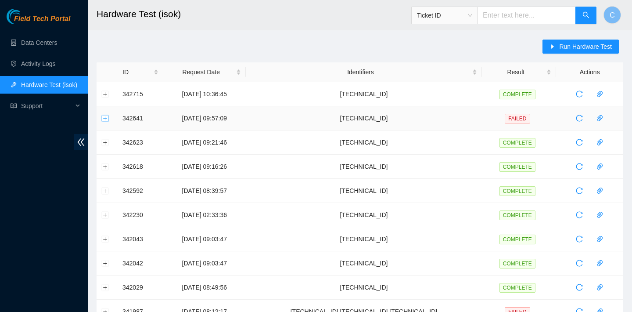
click at [104, 117] on button "Expand row" at bounding box center [105, 118] width 7 height 7
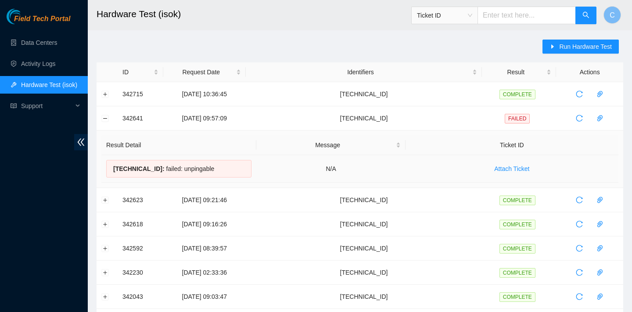
drag, startPoint x: 219, startPoint y: 169, endPoint x: 111, endPoint y: 166, distance: 108.9
click at [111, 166] on div "23.56.107.125 : failed: unpingable" at bounding box center [178, 169] width 145 height 18
copy div "23.56.107.125 : failed: unpingable"
click at [578, 120] on icon "reload" at bounding box center [579, 118] width 7 height 7
click at [566, 45] on span "Run Hardware Test" at bounding box center [585, 47] width 53 height 10
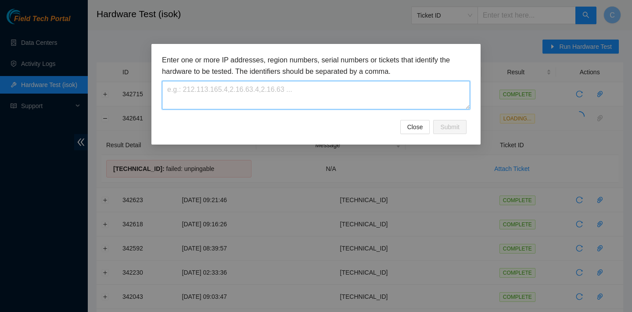
click at [398, 99] on textarea at bounding box center [316, 95] width 308 height 29
paste textarea "23.56.107.125"
type textarea "23.56.107.125"
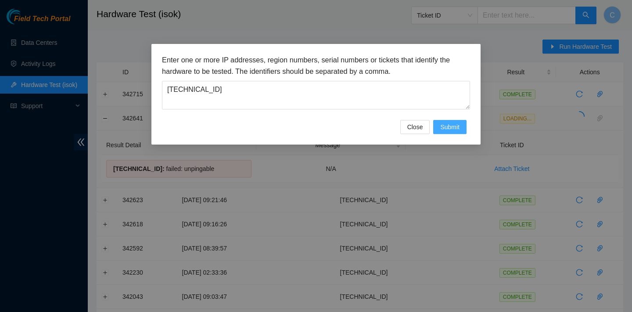
click at [459, 123] on span "Submit" at bounding box center [449, 127] width 19 height 10
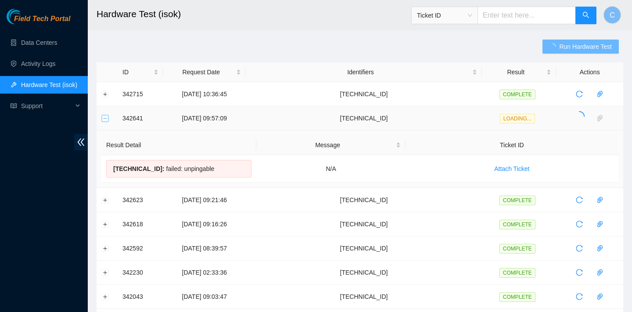
click at [104, 116] on button "Collapse row" at bounding box center [105, 118] width 7 height 7
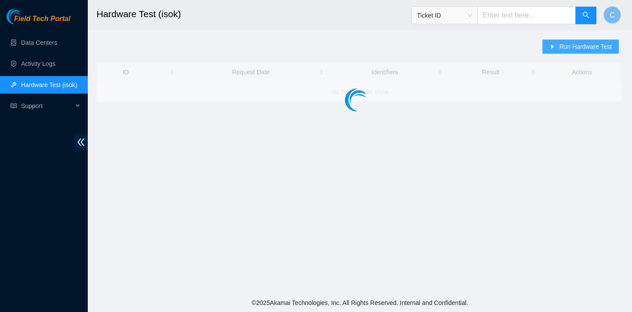
click at [554, 47] on icon "caret-right" at bounding box center [553, 46] width 6 height 6
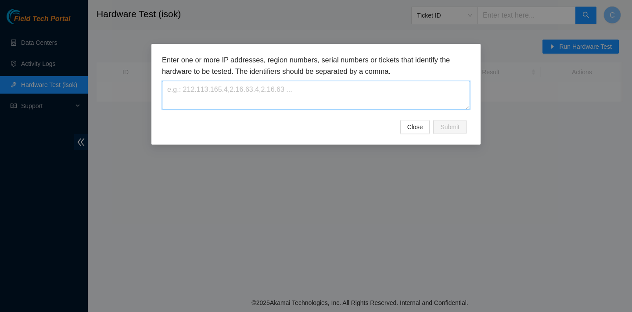
click at [387, 83] on textarea at bounding box center [316, 95] width 308 height 29
paste textarea "23.56.107.125"
type textarea "[TECHNICAL_ID]"
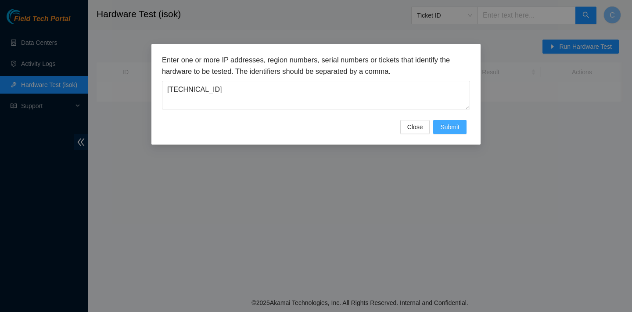
click at [447, 126] on span "Submit" at bounding box center [449, 127] width 19 height 10
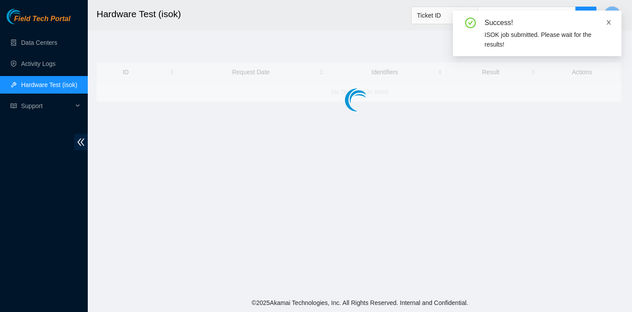
click at [608, 22] on icon "close" at bounding box center [609, 22] width 6 height 6
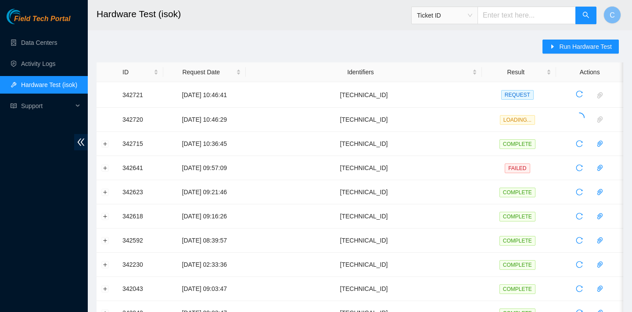
click at [363, 43] on div "Run Hardware Test ID Request Date Identifiers Result Actions 342721 26-09-2025 …" at bounding box center [360, 317] width 527 height 555
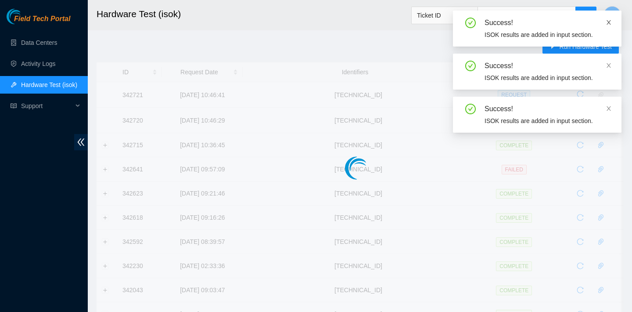
click at [610, 23] on icon "close" at bounding box center [609, 22] width 4 height 4
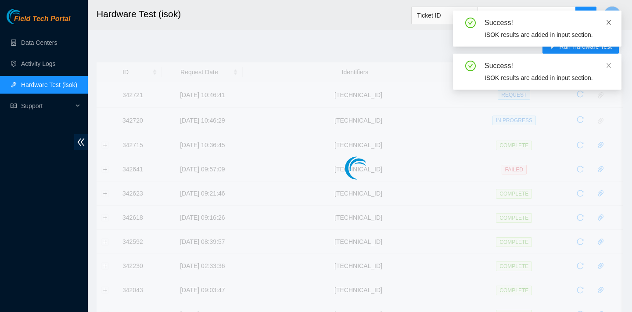
click at [610, 23] on icon "close" at bounding box center [609, 22] width 4 height 4
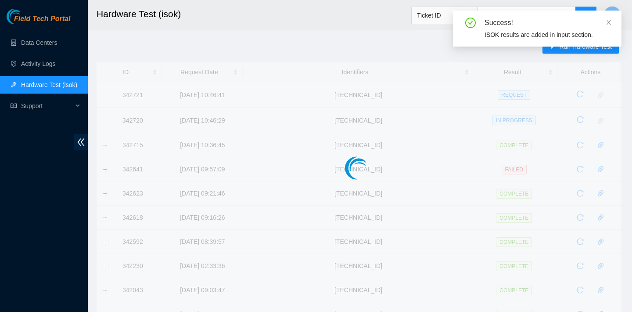
click at [610, 23] on icon "close" at bounding box center [609, 22] width 4 height 4
click at [612, 23] on div "Success! ISOK results are added in input section." at bounding box center [537, 29] width 169 height 36
click at [609, 22] on icon "close" at bounding box center [609, 22] width 6 height 6
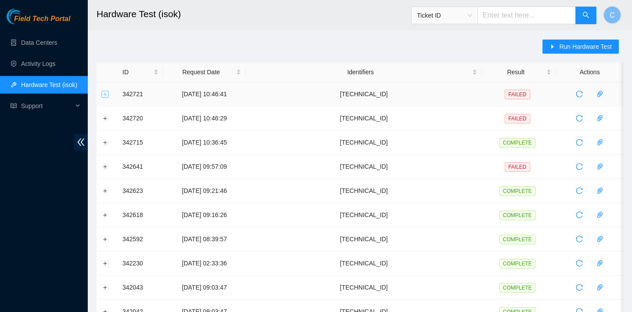
click at [102, 93] on button "Expand row" at bounding box center [105, 93] width 7 height 7
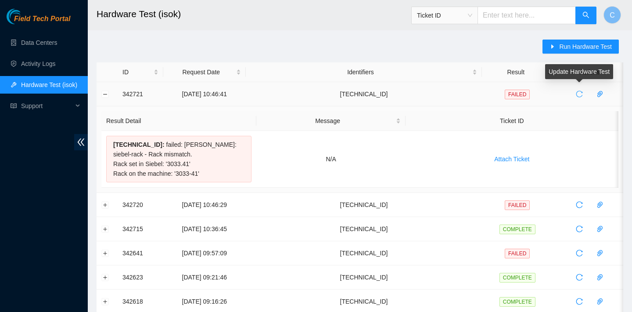
click at [578, 93] on icon "reload" at bounding box center [579, 94] width 7 height 7
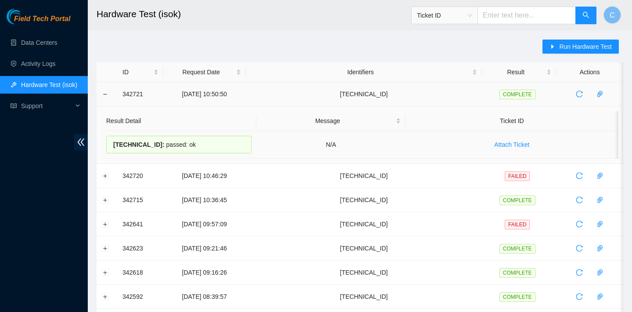
drag, startPoint x: 222, startPoint y: 147, endPoint x: 112, endPoint y: 146, distance: 109.8
click at [112, 146] on div "23.56.107.125 : passed: ok" at bounding box center [178, 145] width 145 height 18
copy div "23.56.107.125 : passed: ok"
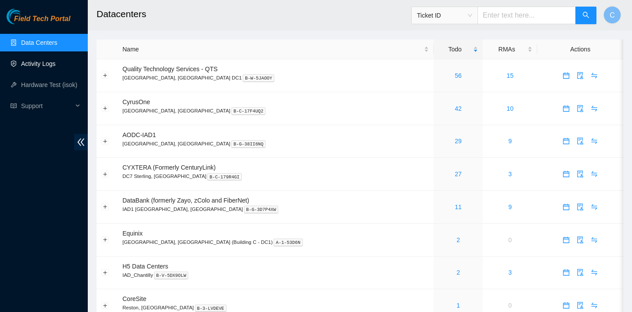
click at [44, 62] on link "Activity Logs" at bounding box center [38, 63] width 35 height 7
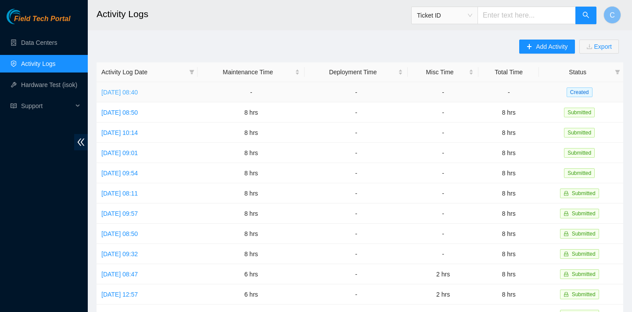
click at [138, 93] on link "[DATE] 08:40" at bounding box center [119, 92] width 36 height 7
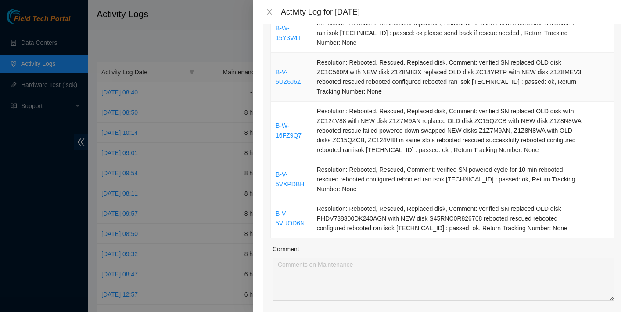
scroll to position [179, 0]
drag, startPoint x: 276, startPoint y: 122, endPoint x: 302, endPoint y: 140, distance: 31.7
click at [302, 140] on td "B-W-16FZ9Q7" at bounding box center [291, 130] width 41 height 58
copy link "B-W-16FZ9Q7"
click at [341, 108] on td "Resolution: Rebooted, Rescued, Replaced disk, Comment: verified SN replaced OLD…" at bounding box center [449, 130] width 275 height 58
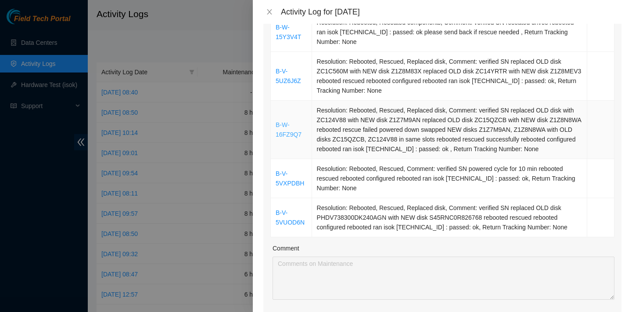
click at [299, 138] on link "B-W-16FZ9Q7" at bounding box center [289, 129] width 26 height 17
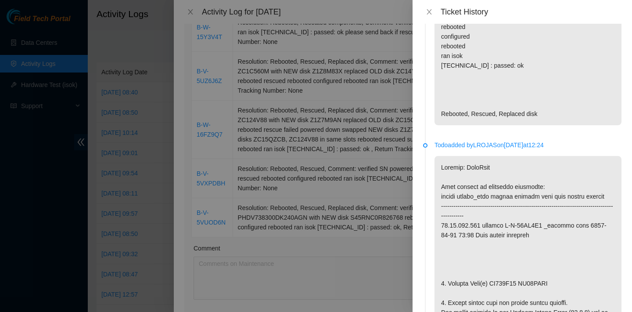
scroll to position [0, 0]
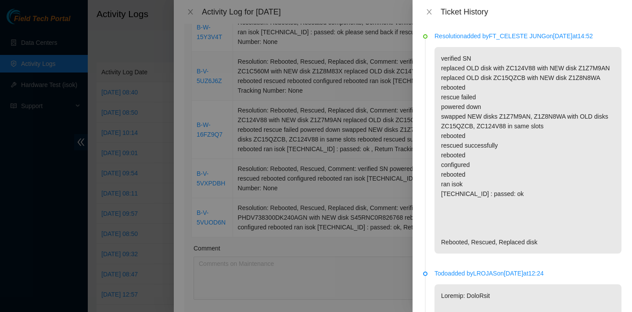
click at [355, 81] on div at bounding box center [316, 156] width 632 height 312
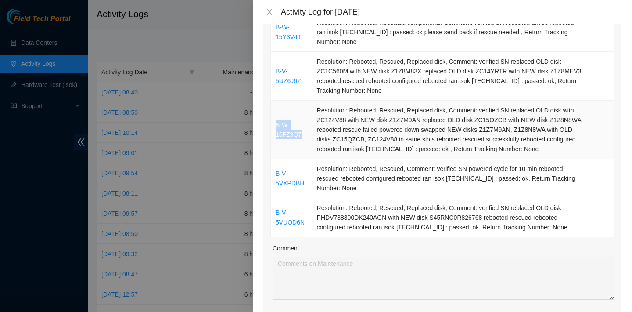
drag, startPoint x: 274, startPoint y: 123, endPoint x: 309, endPoint y: 143, distance: 39.8
click at [309, 143] on td "B-W-16FZ9Q7" at bounding box center [291, 130] width 41 height 58
copy link "B-W-16FZ9Q7"
click at [173, 113] on div at bounding box center [316, 156] width 632 height 312
click at [263, 14] on button "Close" at bounding box center [269, 12] width 12 height 8
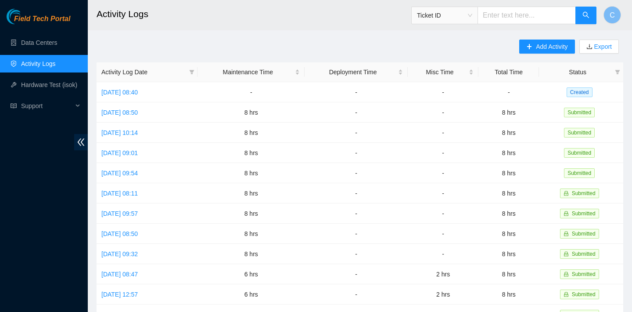
click at [515, 24] on div "Ticket ID" at bounding box center [504, 15] width 186 height 28
click at [515, 19] on input "text" at bounding box center [527, 16] width 98 height 18
paste input "B-W-16FZ9Q7"
type input "B-W-16FZ9Q7"
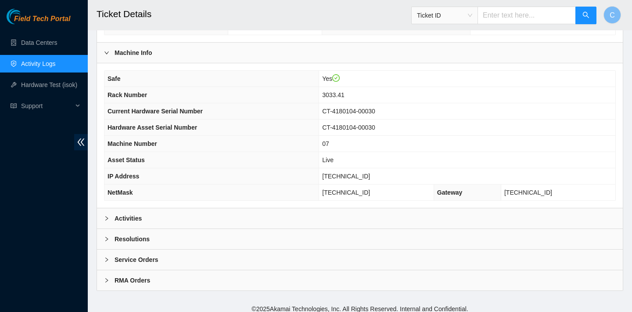
scroll to position [255, 0]
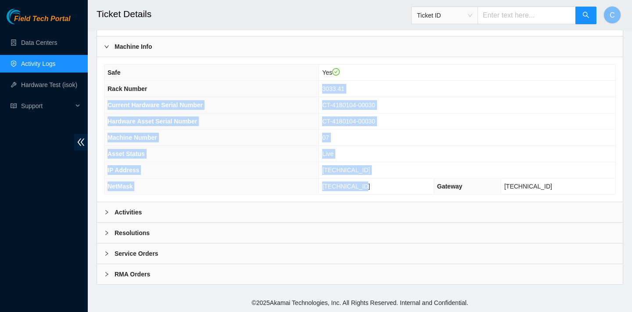
drag, startPoint x: 342, startPoint y: 85, endPoint x: 385, endPoint y: 184, distance: 107.3
click at [385, 184] on tbody "Safe Yes Rack Number 3033.41 Current Hardware Serial Number CT-4180104-00030 Ha…" at bounding box center [359, 130] width 511 height 130
copy tbody "3033.41 Current Hardware Serial Number CT-4180104-00030 Hardware Asset Serial N…"
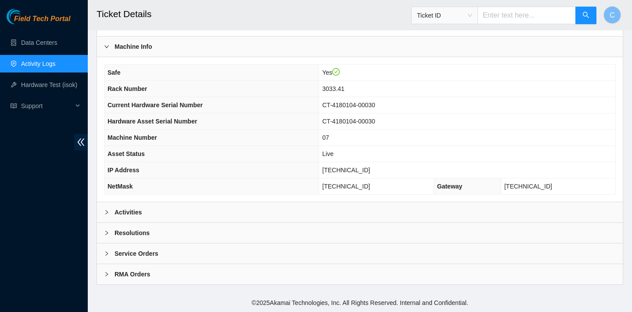
click at [375, 104] on span "CT-4180104-00030" at bounding box center [348, 104] width 53 height 7
click at [322, 227] on div "Resolutions" at bounding box center [360, 233] width 526 height 20
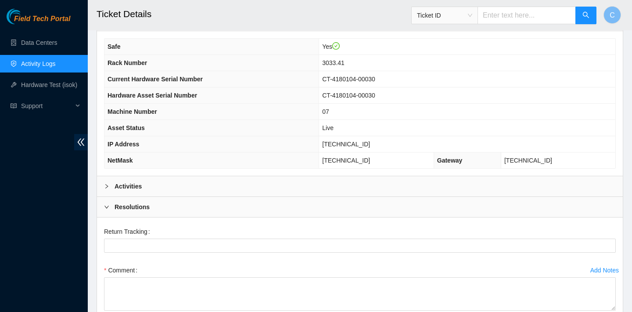
scroll to position [247, 0]
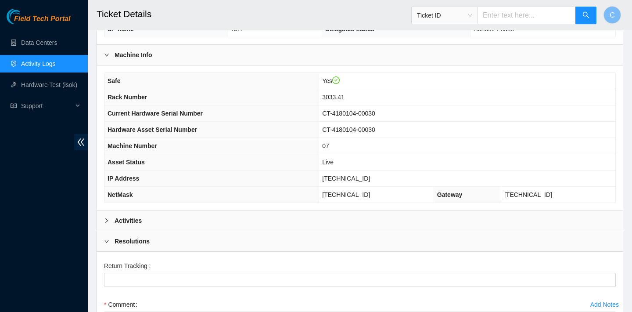
click at [243, 222] on div "Activities" at bounding box center [360, 220] width 526 height 20
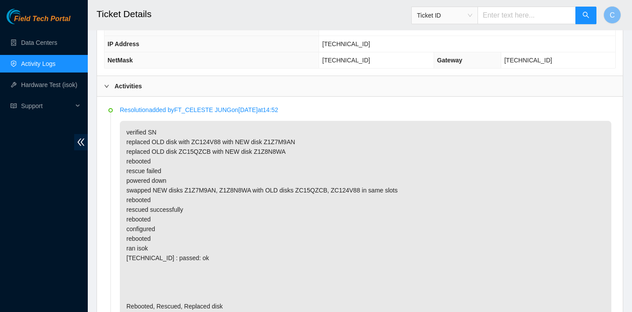
scroll to position [413, 0]
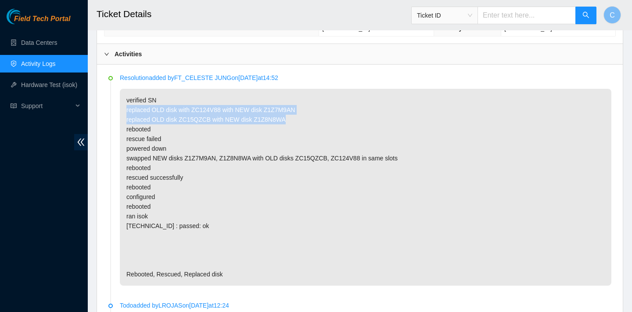
drag, startPoint x: 126, startPoint y: 111, endPoint x: 291, endPoint y: 116, distance: 165.2
click at [291, 116] on p "verified SN replaced OLD disk with ZC124V88 with NEW disk Z1Z7M9AN replaced OLD…" at bounding box center [366, 187] width 492 height 197
copy p "replaced OLD disk with ZC124V88 with NEW disk Z1Z7M9AN replaced OLD disk ZC15QZ…"
click at [472, 16] on span "Ticket ID" at bounding box center [444, 15] width 55 height 13
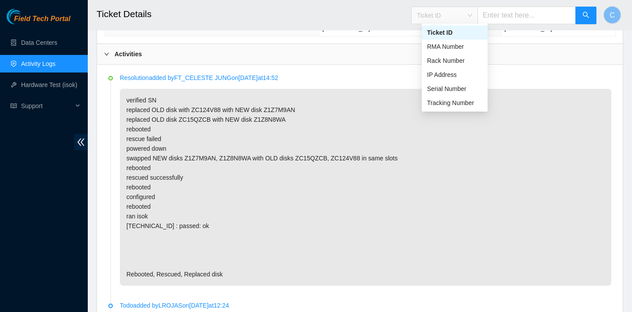
click at [507, 18] on input "text" at bounding box center [527, 16] width 98 height 18
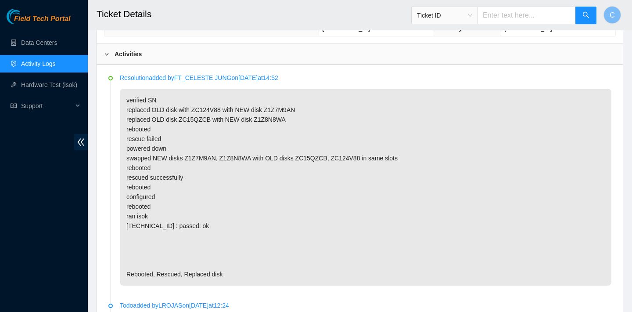
paste input "B-V-5G5985D"
type input "B-V-5G5985D"
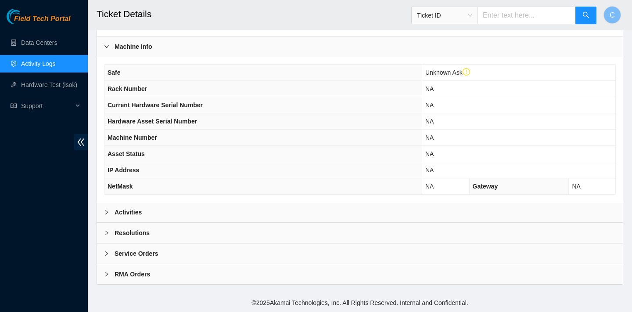
click at [307, 206] on div "Activities" at bounding box center [360, 212] width 526 height 20
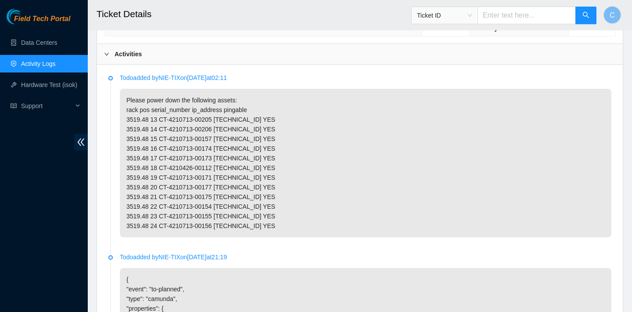
scroll to position [395, 0]
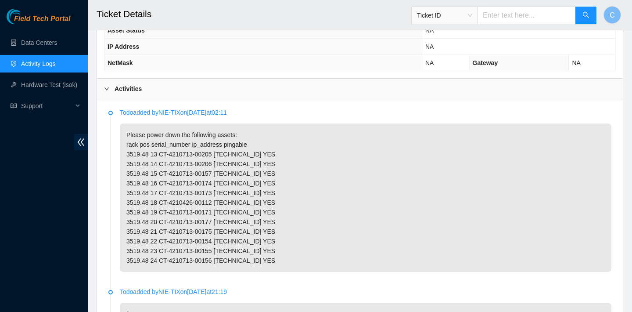
click at [126, 163] on p "Please power down the following assets: rack pos serial_number ip_address pinga…" at bounding box center [366, 197] width 492 height 148
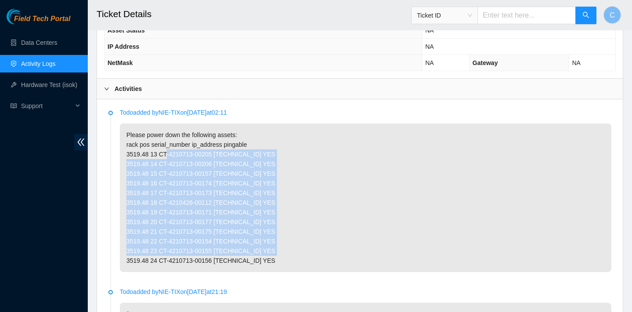
drag, startPoint x: 163, startPoint y: 164, endPoint x: 223, endPoint y: 267, distance: 119.3
click at [223, 267] on p "Please power down the following assets: rack pos serial_number ip_address pinga…" at bounding box center [366, 197] width 492 height 148
copy p "CT-4210713-00205 [TECHNICAL_ID] YES 3519.48 14 CT-4210713-00206 [TECHNICAL_ID] …"
click at [188, 167] on p "Please power down the following assets: rack pos serial_number ip_address pinga…" at bounding box center [366, 197] width 492 height 148
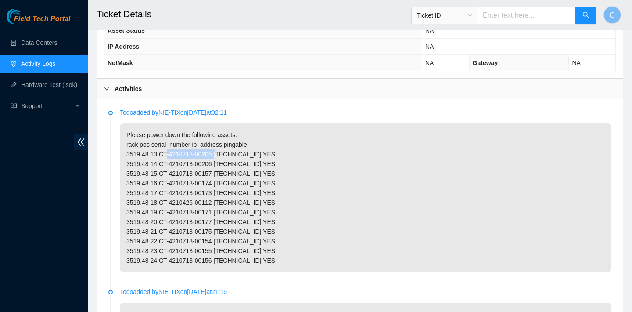
drag, startPoint x: 162, startPoint y: 164, endPoint x: 219, endPoint y: 165, distance: 57.1
click at [219, 165] on p "Please power down the following assets: rack pos serial_number ip_address pinga…" at bounding box center [366, 197] width 492 height 148
copy p "CT-4210713-00205"
drag, startPoint x: 163, startPoint y: 174, endPoint x: 221, endPoint y: 174, distance: 57.5
click at [221, 174] on p "Please power down the following assets: rack pos serial_number ip_address pinga…" at bounding box center [366, 197] width 492 height 148
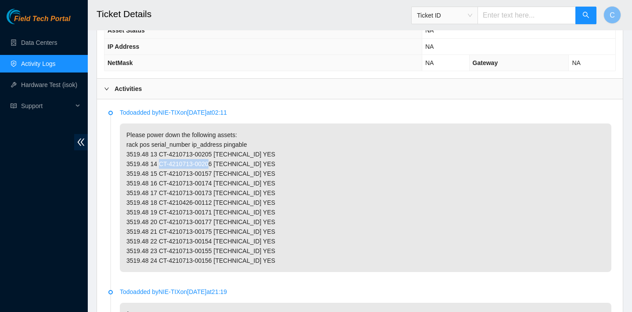
copy p "CT-4210713-00206"
drag, startPoint x: 220, startPoint y: 182, endPoint x: 163, endPoint y: 180, distance: 57.1
click at [163, 180] on p "Please power down the following assets: rack pos serial_number ip_address pinga…" at bounding box center [366, 197] width 492 height 148
copy p "CT-4210713-00157"
drag, startPoint x: 221, startPoint y: 194, endPoint x: 162, endPoint y: 194, distance: 58.4
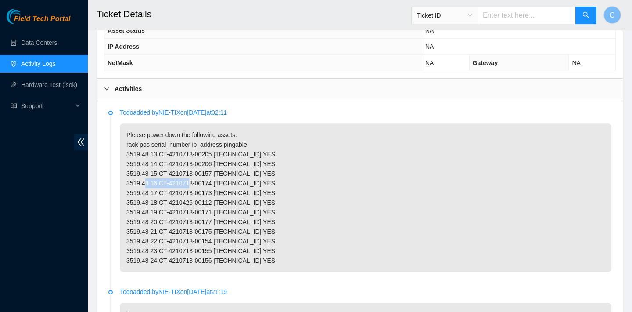
click at [162, 194] on p "Please power down the following assets: rack pos serial_number ip_address pinga…" at bounding box center [366, 197] width 492 height 148
copy p "CT-4210713-00174"
drag, startPoint x: 221, startPoint y: 202, endPoint x: 162, endPoint y: 202, distance: 59.7
click at [162, 202] on p "Please power down the following assets: rack pos serial_number ip_address pinga…" at bounding box center [366, 197] width 492 height 148
copy p "CT-4210713-00173"
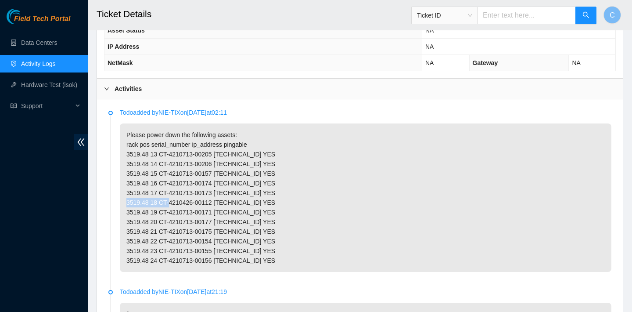
drag, startPoint x: 219, startPoint y: 212, endPoint x: 161, endPoint y: 209, distance: 58.0
click at [161, 209] on p "Please power down the following assets: rack pos serial_number ip_address pinga…" at bounding box center [366, 197] width 492 height 148
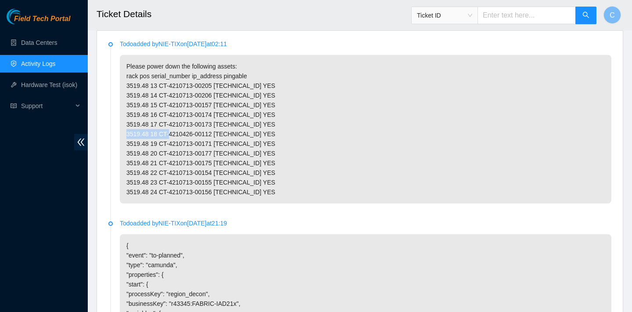
scroll to position [471, 0]
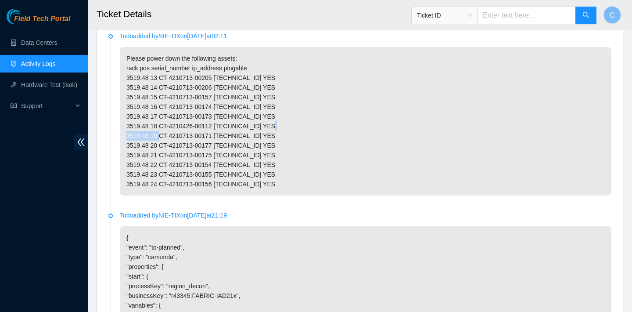
drag, startPoint x: 221, startPoint y: 146, endPoint x: 162, endPoint y: 143, distance: 58.5
click at [162, 143] on p "Please power down the following assets: rack pos serial_number ip_address pinga…" at bounding box center [366, 121] width 492 height 148
click at [219, 156] on p "Please power down the following assets: rack pos serial_number ip_address pinga…" at bounding box center [366, 121] width 492 height 148
drag, startPoint x: 219, startPoint y: 156, endPoint x: 161, endPoint y: 155, distance: 58.4
click at [161, 155] on p "Please power down the following assets: rack pos serial_number ip_address pinga…" at bounding box center [366, 121] width 492 height 148
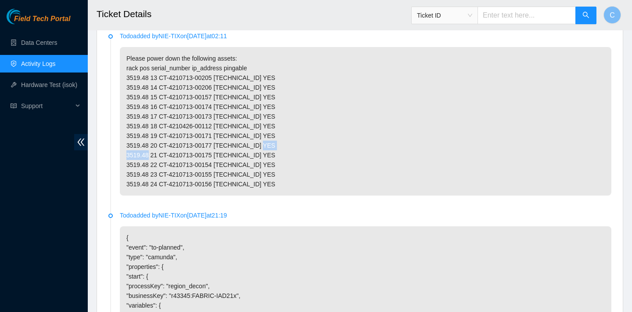
drag, startPoint x: 220, startPoint y: 164, endPoint x: 162, endPoint y: 164, distance: 57.9
click at [162, 164] on p "Please power down the following assets: rack pos serial_number ip_address pinga…" at bounding box center [366, 121] width 492 height 148
drag, startPoint x: 221, startPoint y: 174, endPoint x: 163, endPoint y: 172, distance: 58.0
click at [163, 172] on p "Please power down the following assets: rack pos serial_number ip_address pinga…" at bounding box center [366, 121] width 492 height 148
drag, startPoint x: 220, startPoint y: 183, endPoint x: 162, endPoint y: 181, distance: 58.4
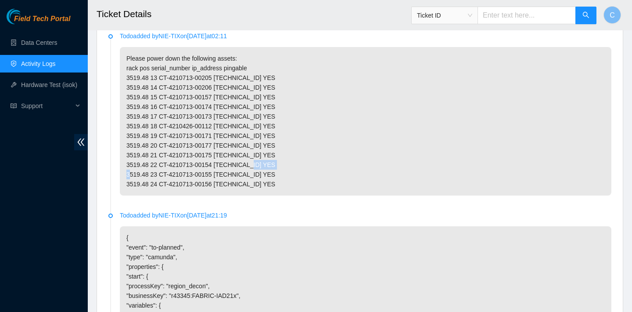
click at [162, 181] on p "Please power down the following assets: rack pos serial_number ip_address pinga…" at bounding box center [366, 121] width 492 height 148
drag, startPoint x: 221, startPoint y: 194, endPoint x: 162, endPoint y: 193, distance: 58.4
click at [162, 193] on p "Please power down the following assets: rack pos serial_number ip_address pinga…" at bounding box center [366, 121] width 492 height 148
